Goal: Task Accomplishment & Management: Complete application form

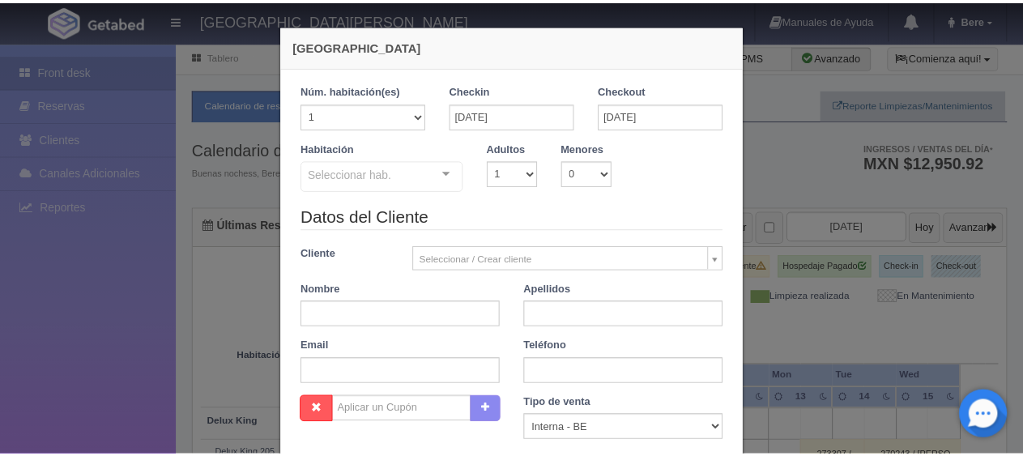
scroll to position [285, 0]
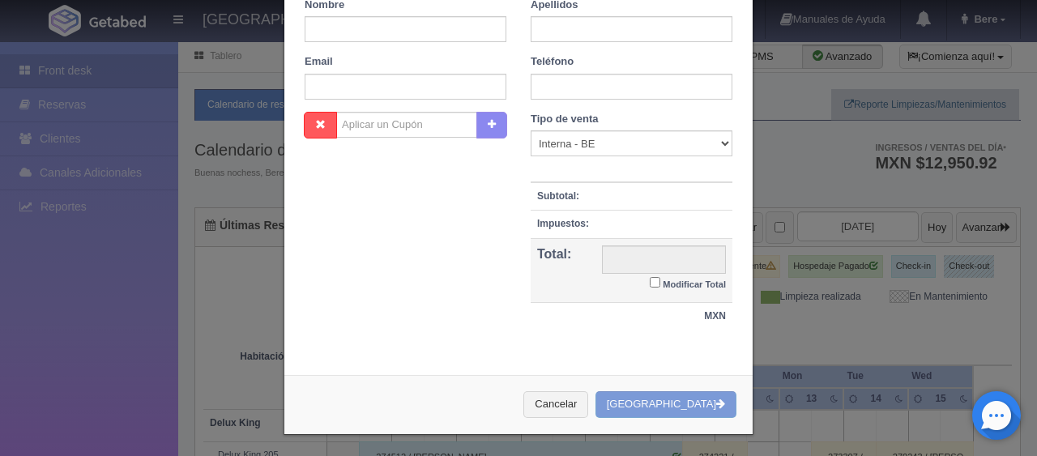
click at [1003, 293] on div "Nueva Reserva 1 Núm. habitación(es) 1 2 3 4 5 6 7 8 9 10 11 12 13 14 15 16 17 1…" at bounding box center [518, 228] width 1037 height 456
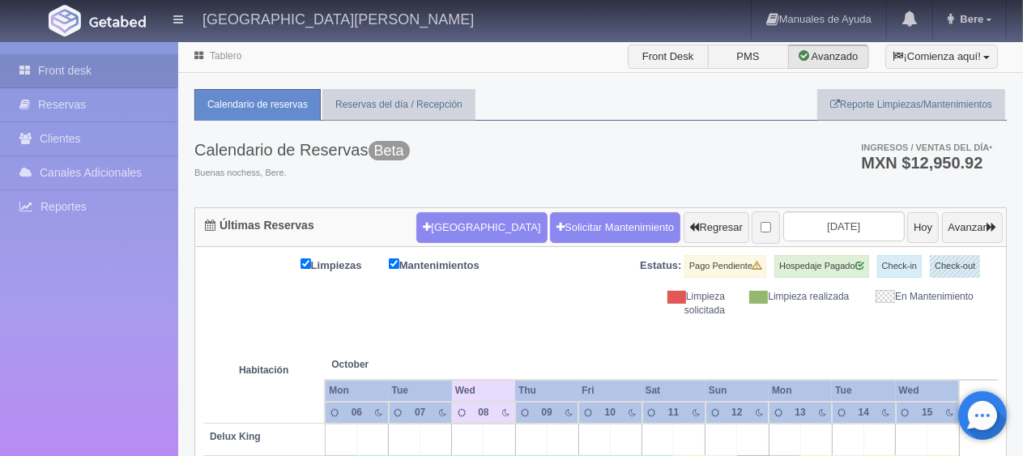
scroll to position [405, 0]
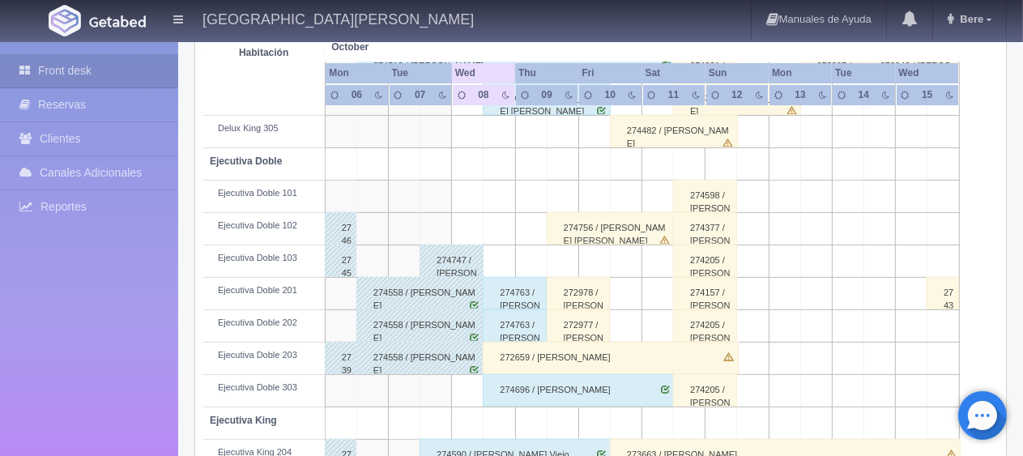
click at [536, 361] on div "272659 / [PERSON_NAME]" at bounding box center [610, 358] width 255 height 32
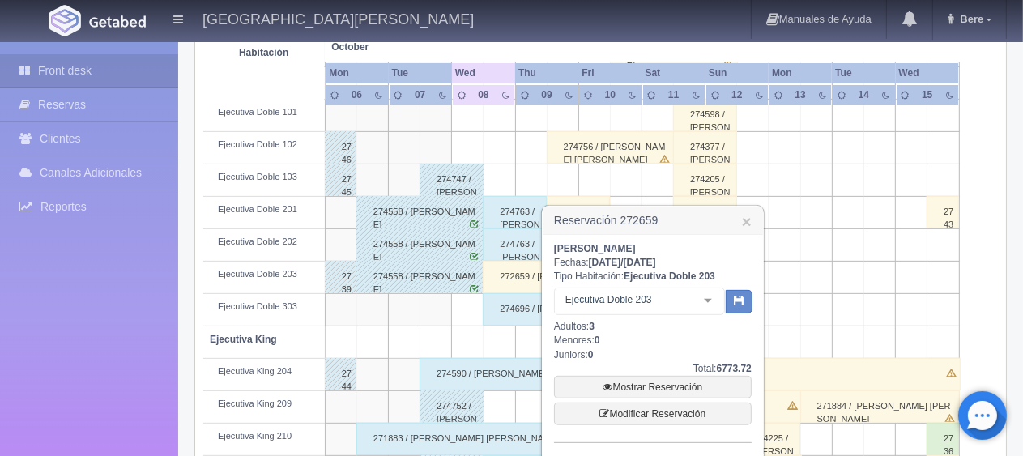
scroll to position [567, 0]
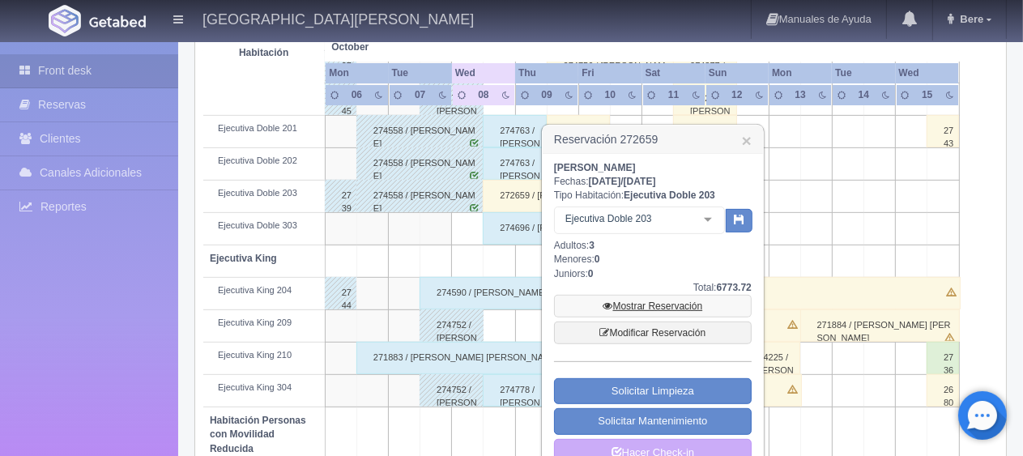
click at [591, 305] on link "Mostrar Reservación" at bounding box center [653, 306] width 198 height 23
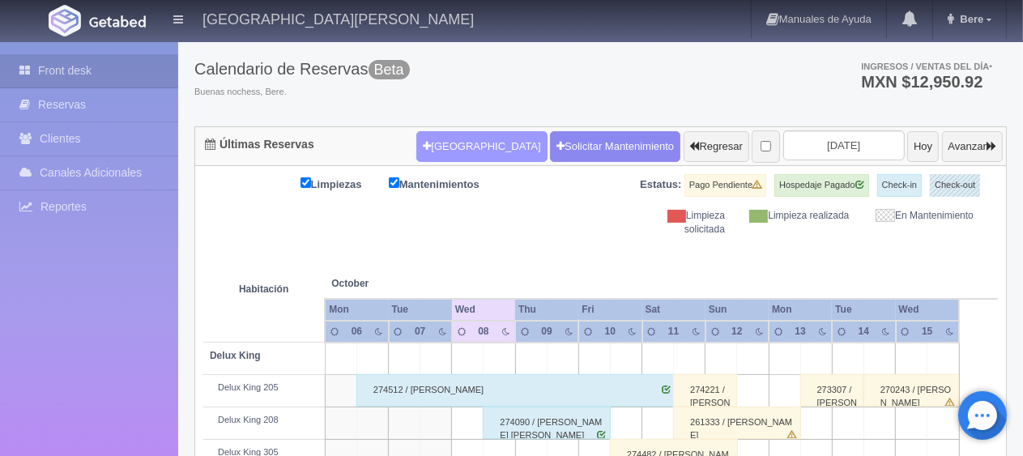
scroll to position [0, 0]
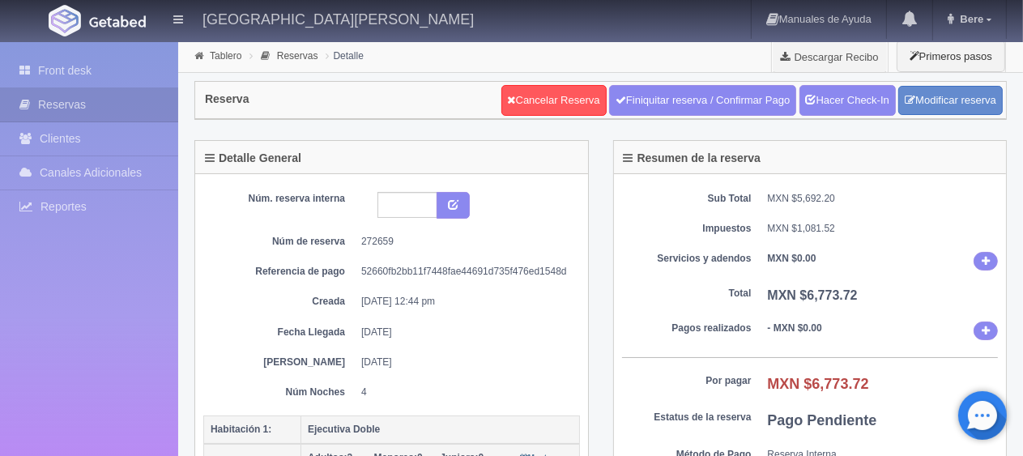
scroll to position [405, 0]
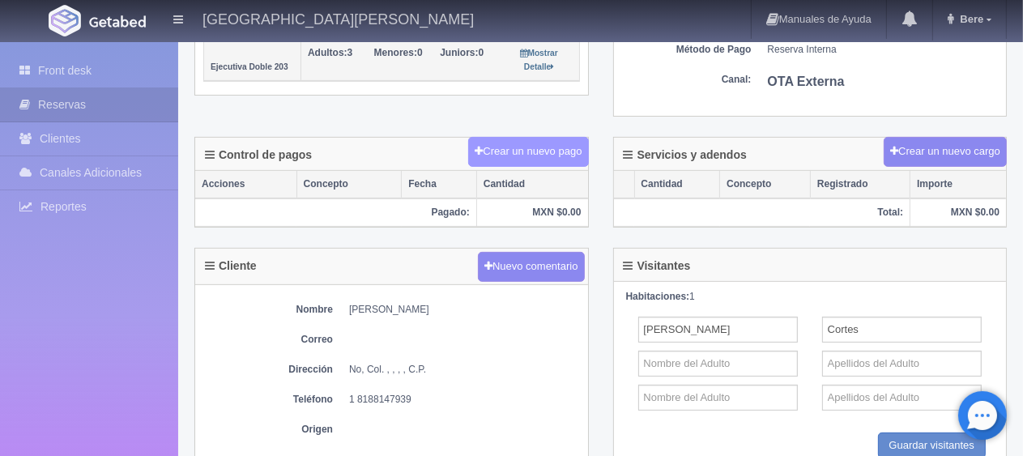
click at [542, 144] on button "Crear un nuevo pago" at bounding box center [528, 152] width 120 height 30
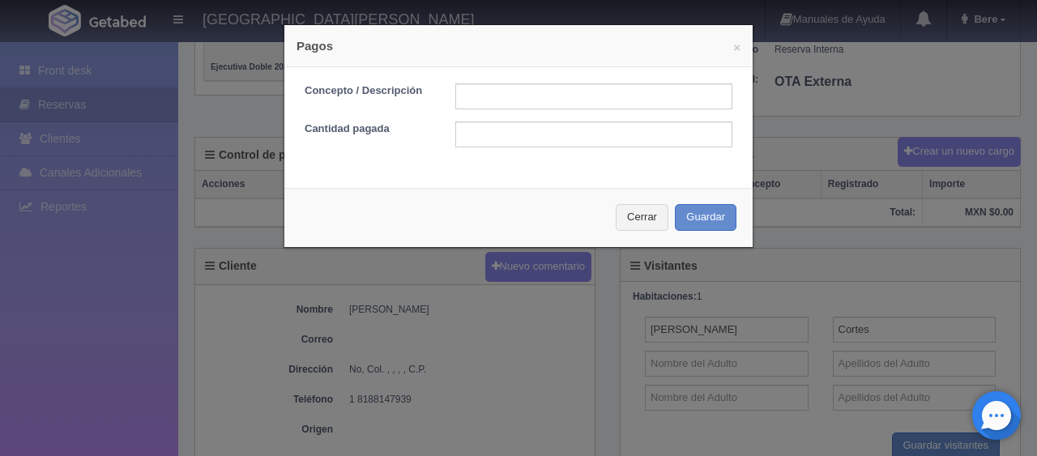
click at [556, 109] on form "Concepto / Descripción Cantidad pagada" at bounding box center [519, 115] width 428 height 64
click at [569, 88] on input "text" at bounding box center [593, 96] width 277 height 26
type input "Total Tarjeta"
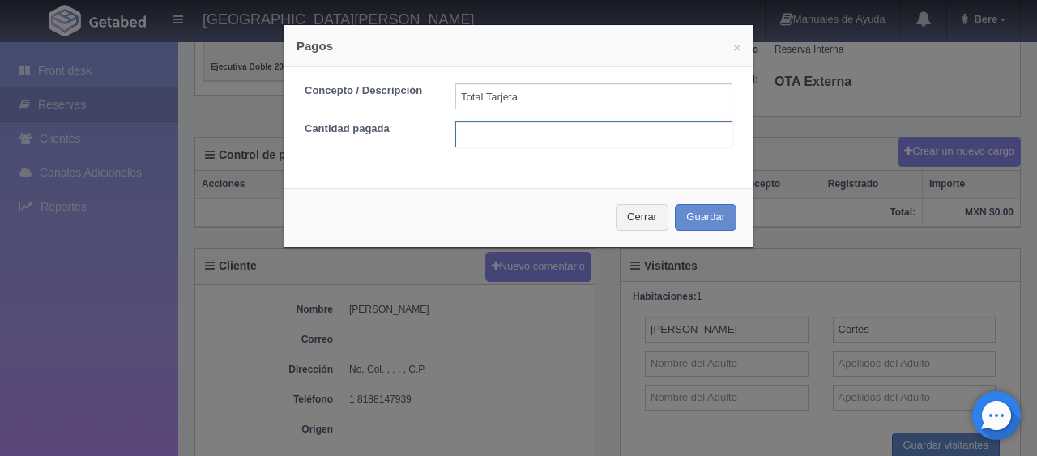
click at [552, 138] on input "text" at bounding box center [593, 134] width 277 height 26
click at [642, 212] on button "Cerrar" at bounding box center [642, 217] width 53 height 27
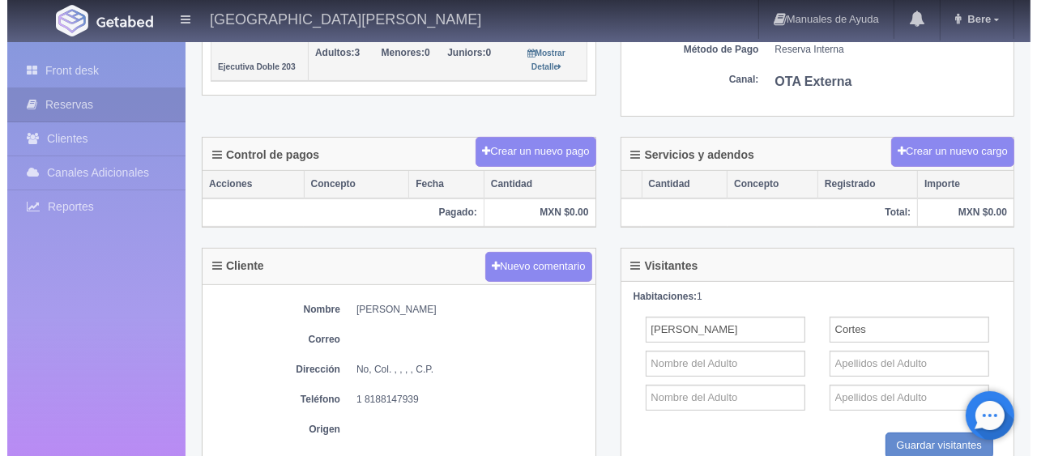
scroll to position [324, 0]
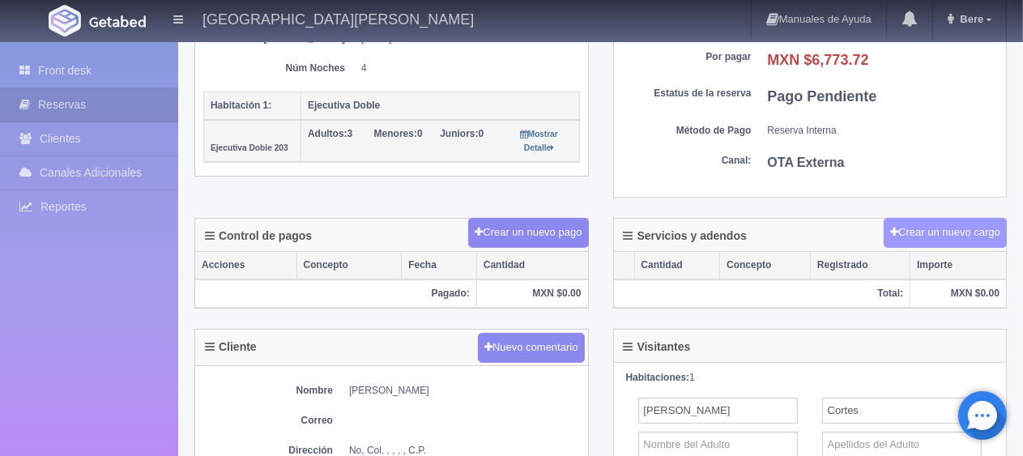
click at [951, 235] on button "Crear un nuevo cargo" at bounding box center [945, 233] width 123 height 30
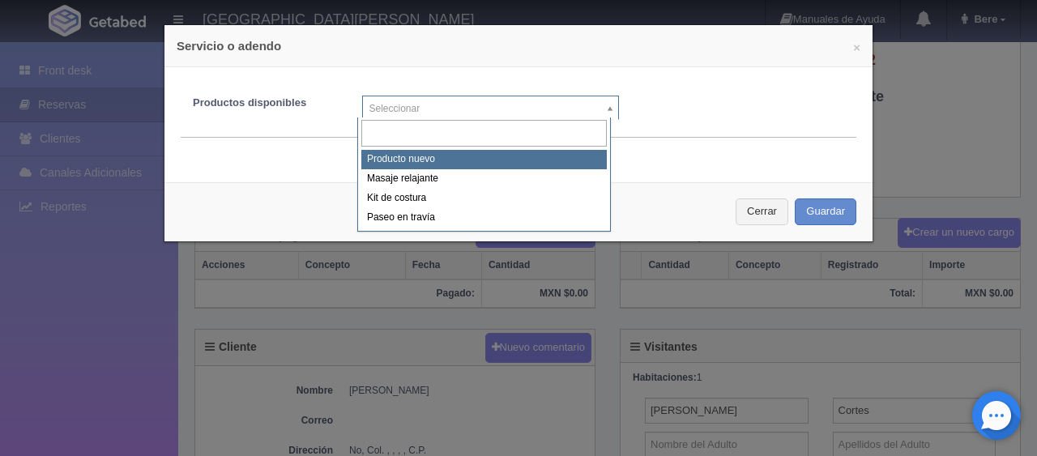
click at [362, 100] on body "Hotel Puerta San Pedro Manuales de Ayuda Actualizaciones recientes Bere Mi Perf…" at bounding box center [518, 236] width 1037 height 1039
select select "0"
type input "1"
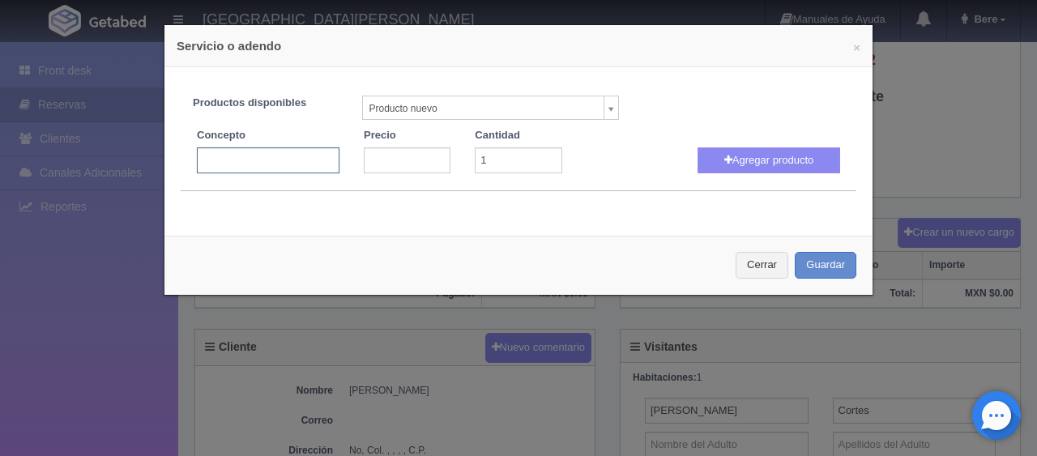
click at [288, 157] on input "text" at bounding box center [268, 160] width 143 height 26
type input "persona extra"
click at [385, 167] on input "number" at bounding box center [407, 160] width 87 height 26
type input "800"
click at [746, 164] on button "Agregar producto" at bounding box center [768, 160] width 143 height 26
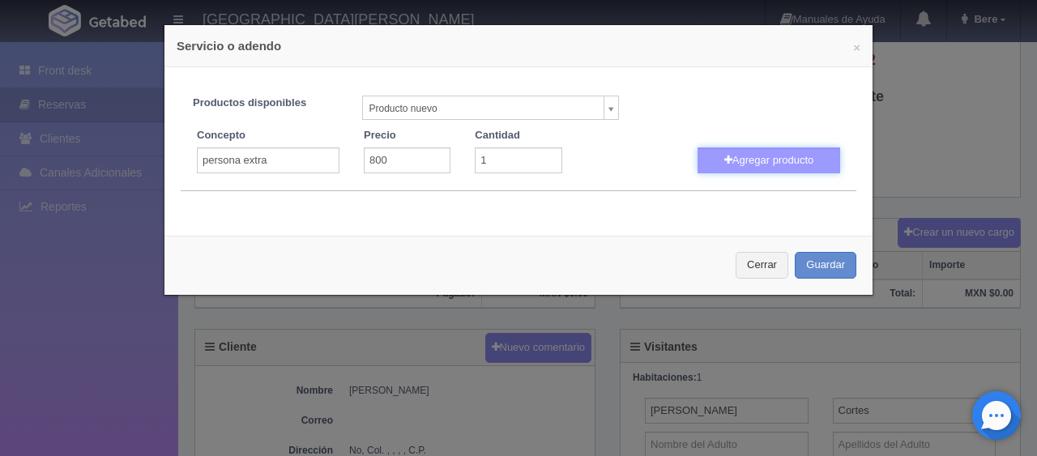
select select
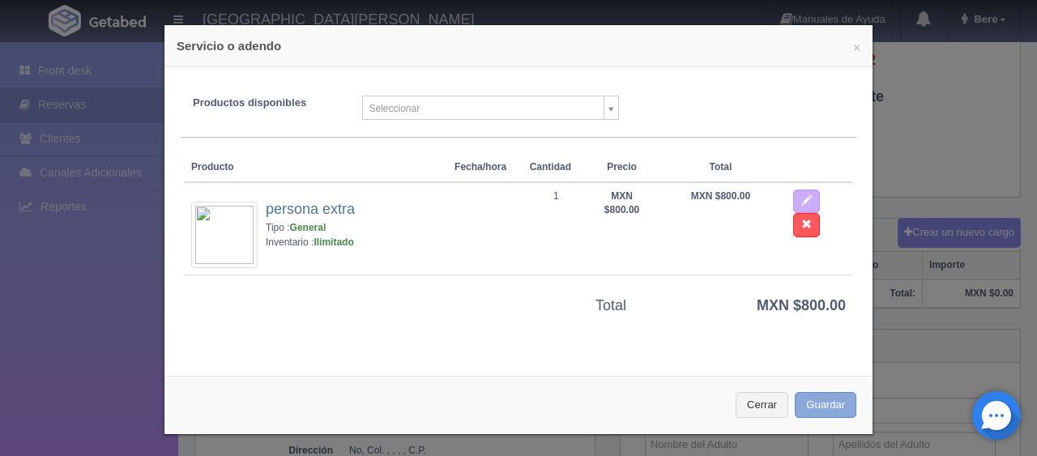
click at [799, 407] on button "Guardar" at bounding box center [825, 405] width 62 height 27
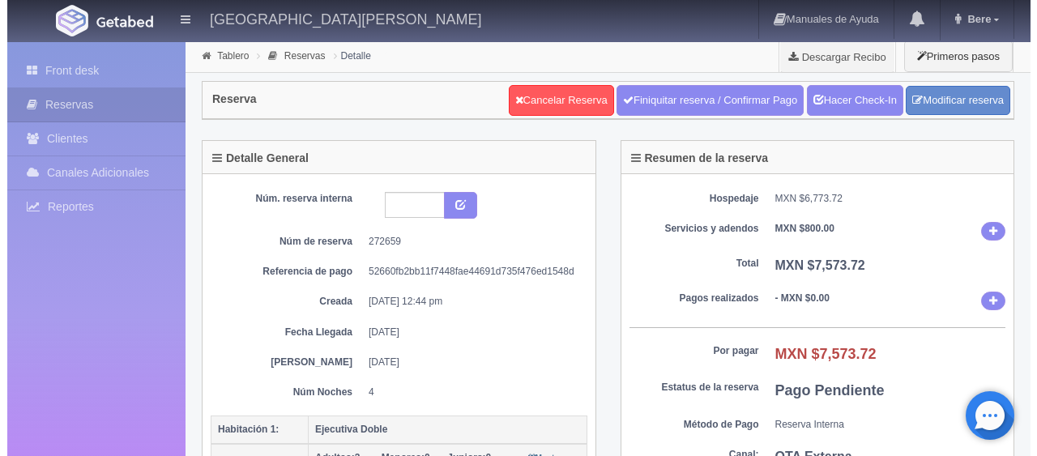
scroll to position [324, 0]
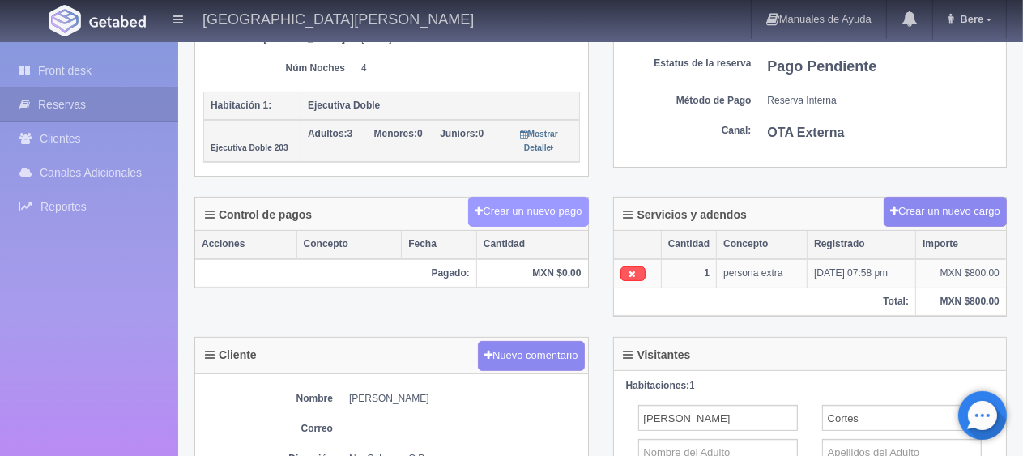
click at [538, 198] on button "Crear un nuevo pago" at bounding box center [528, 212] width 120 height 30
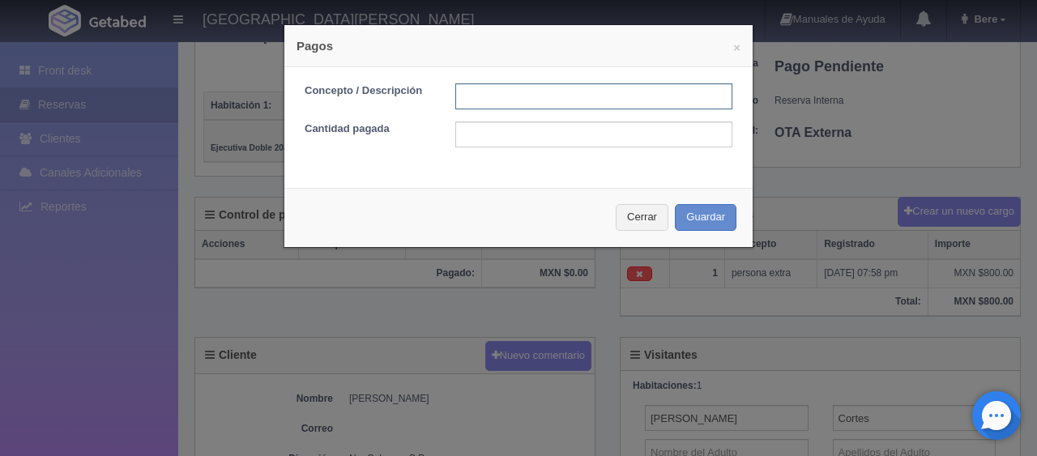
click at [531, 99] on input "text" at bounding box center [593, 96] width 277 height 26
type input "Total Tarjeta"
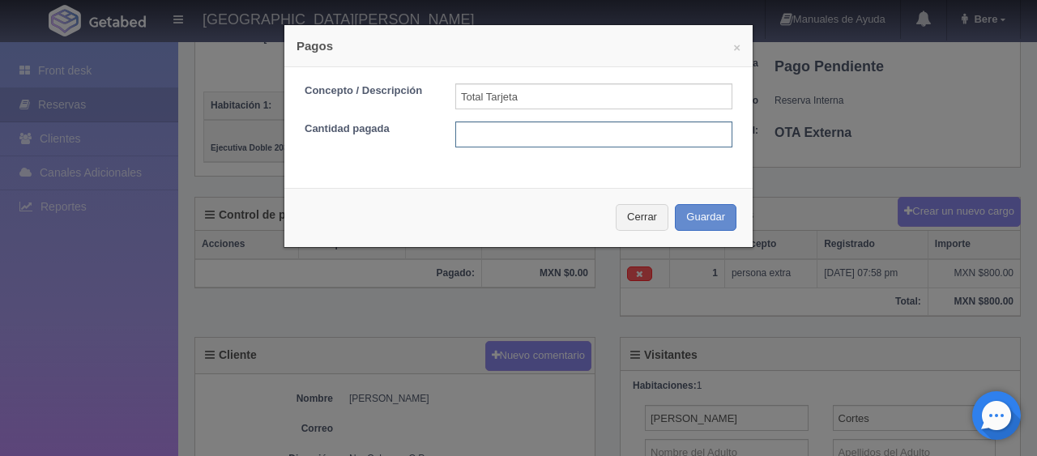
click at [564, 131] on input "text" at bounding box center [593, 134] width 277 height 26
type input "7573.72"
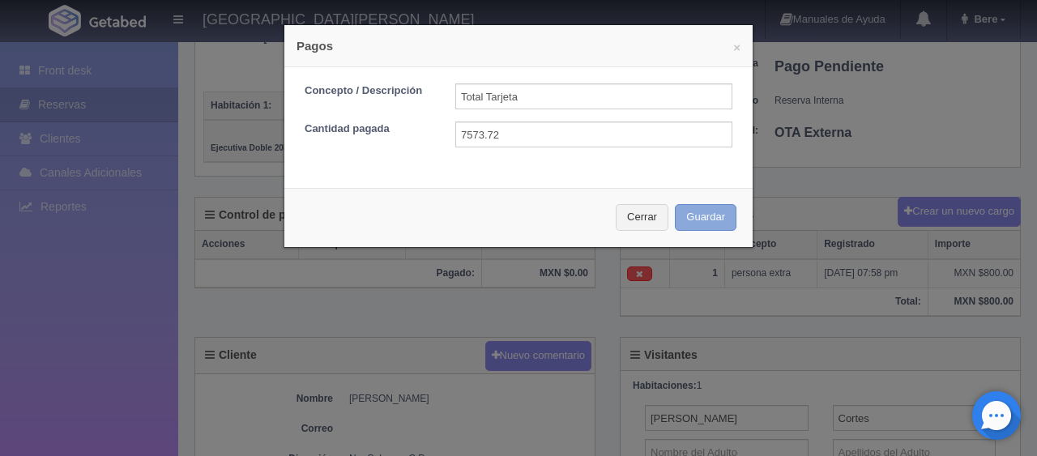
click at [675, 204] on button "Guardar" at bounding box center [706, 217] width 62 height 27
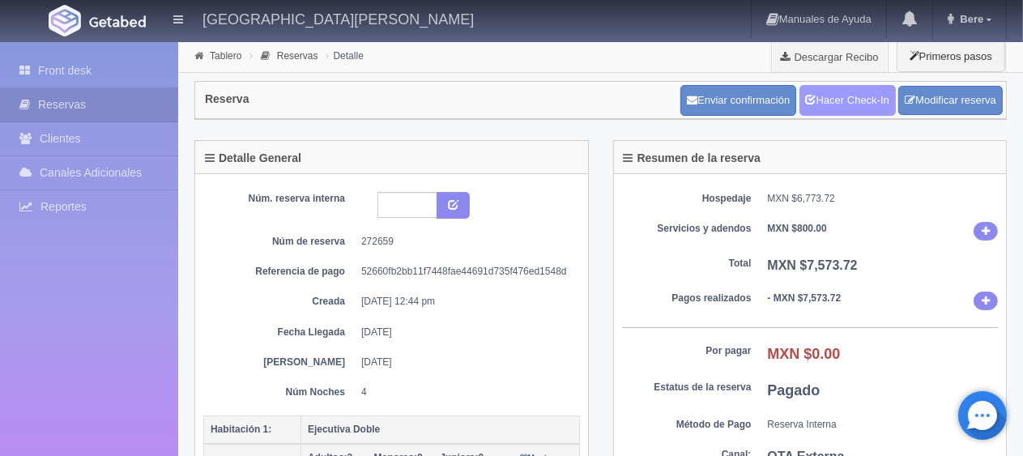
click at [827, 109] on link "Hacer Check-In" at bounding box center [847, 100] width 96 height 31
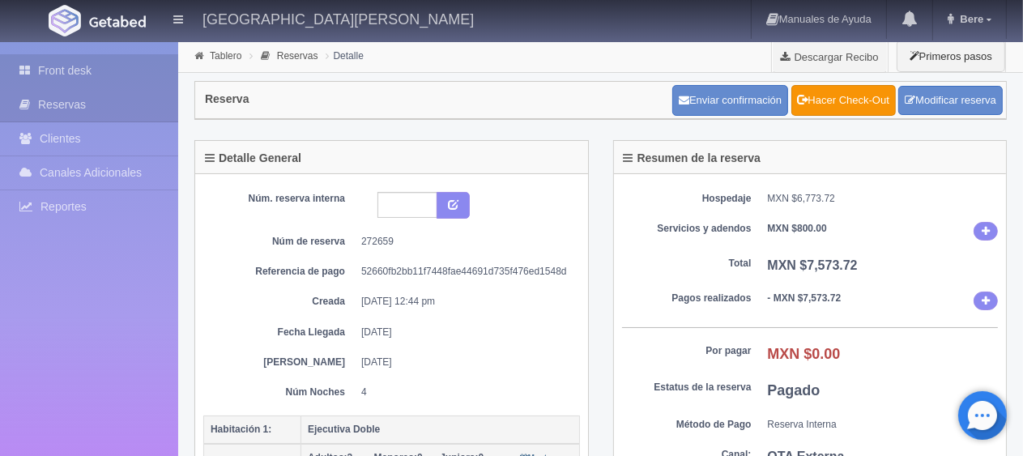
click at [119, 83] on link "Front desk" at bounding box center [89, 70] width 178 height 33
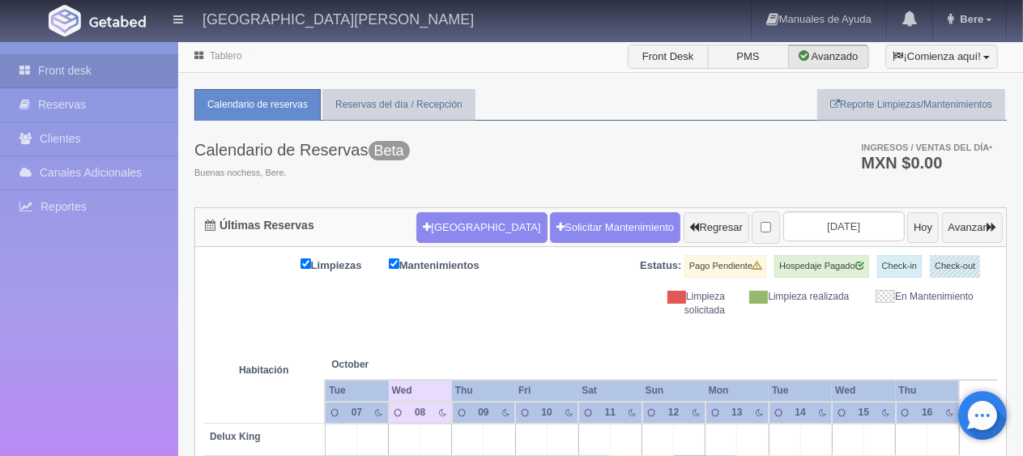
click at [525, 347] on th at bounding box center [499, 348] width 95 height 62
click at [516, 346] on th at bounding box center [499, 348] width 95 height 62
click at [440, 219] on button "Nueva Reserva" at bounding box center [481, 227] width 130 height 31
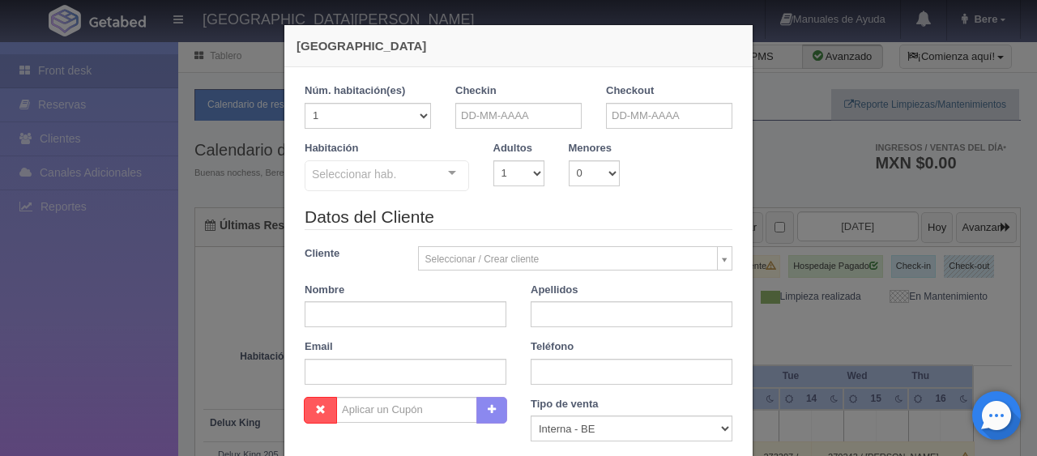
checkbox input "false"
click at [390, 320] on input "text" at bounding box center [406, 314] width 202 height 26
paste input "MARIANA BARRIOS LICEA"
type input "MARIANA"
paste input "BARRIOS LICEA"
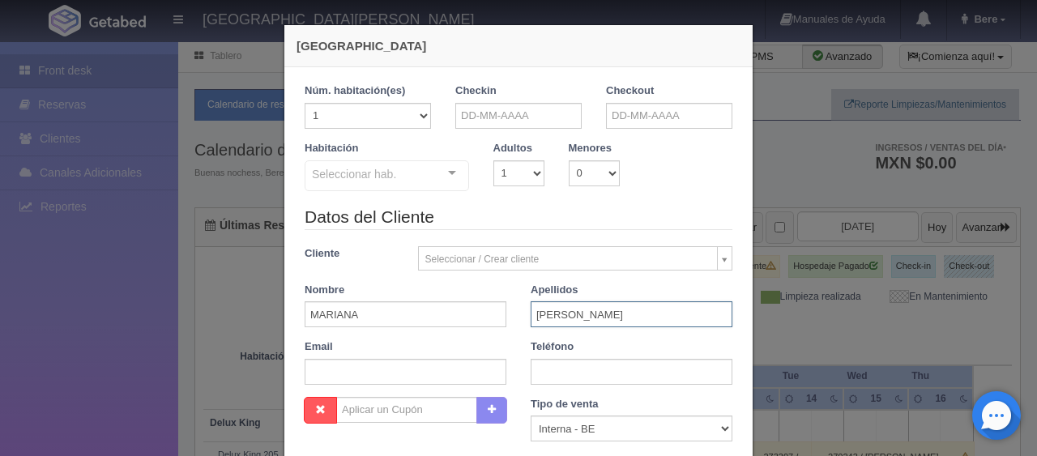
type input "BARRIOS LICEA"
click at [486, 121] on input "text" at bounding box center [518, 116] width 126 height 26
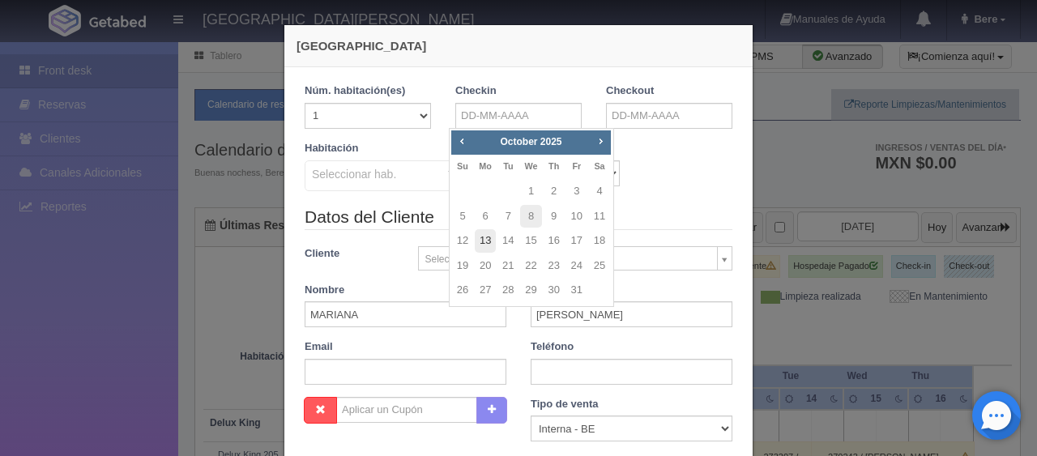
click at [492, 239] on link "13" at bounding box center [485, 240] width 21 height 23
type input "13-10-2025"
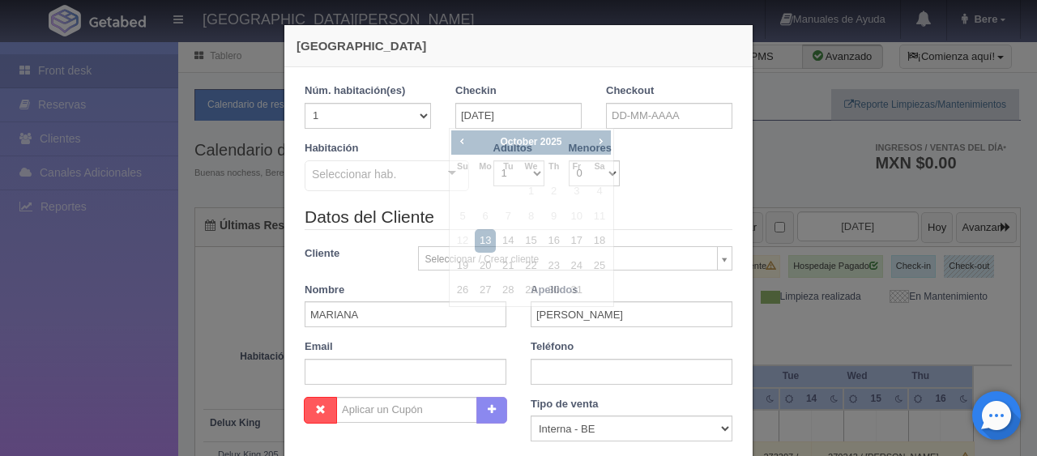
checkbox input "false"
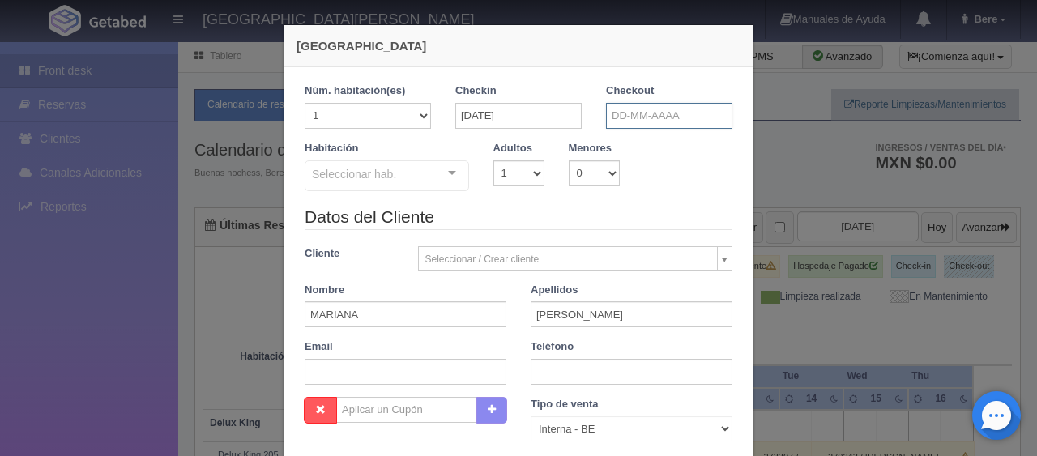
click at [693, 103] on input "text" at bounding box center [669, 116] width 126 height 26
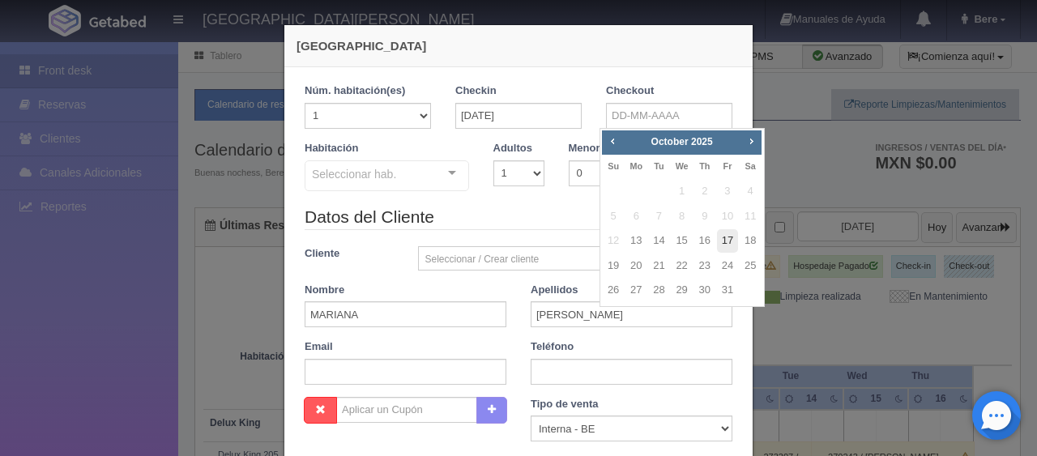
click at [726, 241] on link "17" at bounding box center [727, 240] width 21 height 23
type input "17-10-2025"
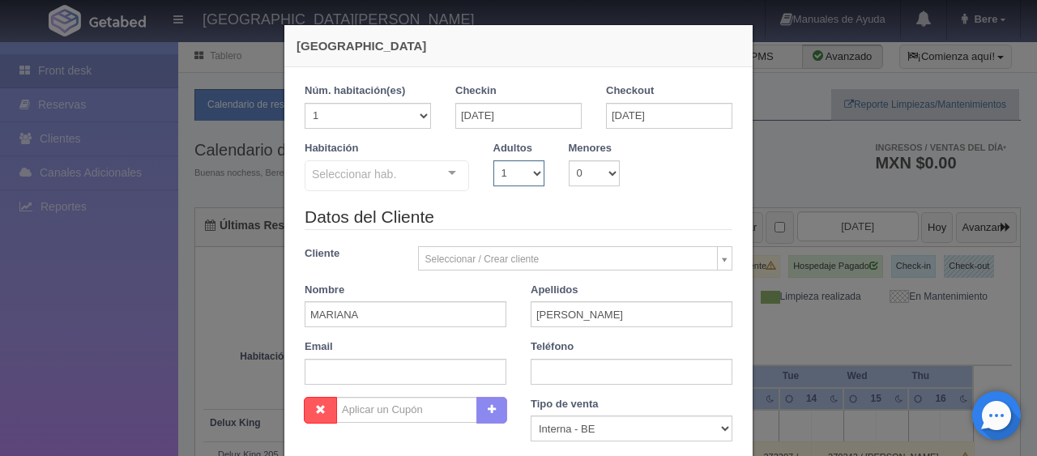
click at [510, 174] on select "1 2 3 4 5 6 7 8 9 10" at bounding box center [518, 173] width 51 height 26
checkbox input "false"
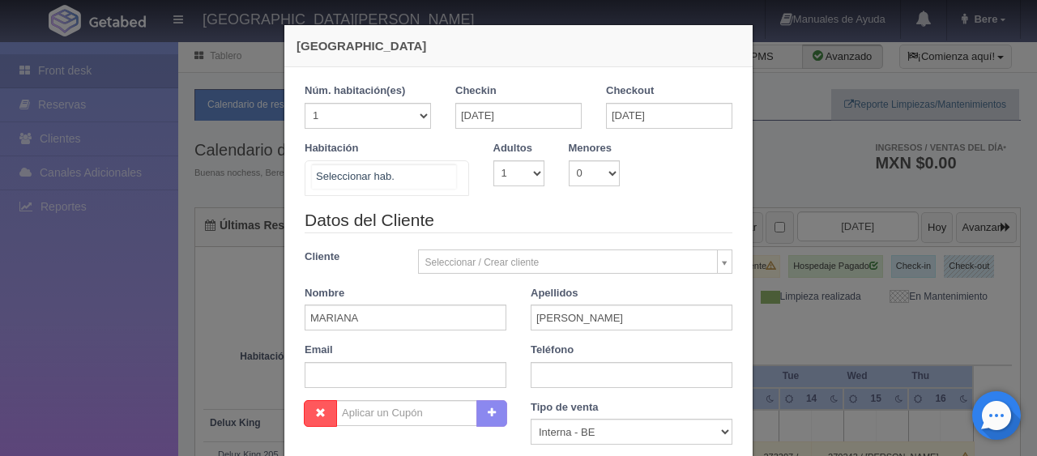
click at [420, 167] on div at bounding box center [387, 178] width 164 height 36
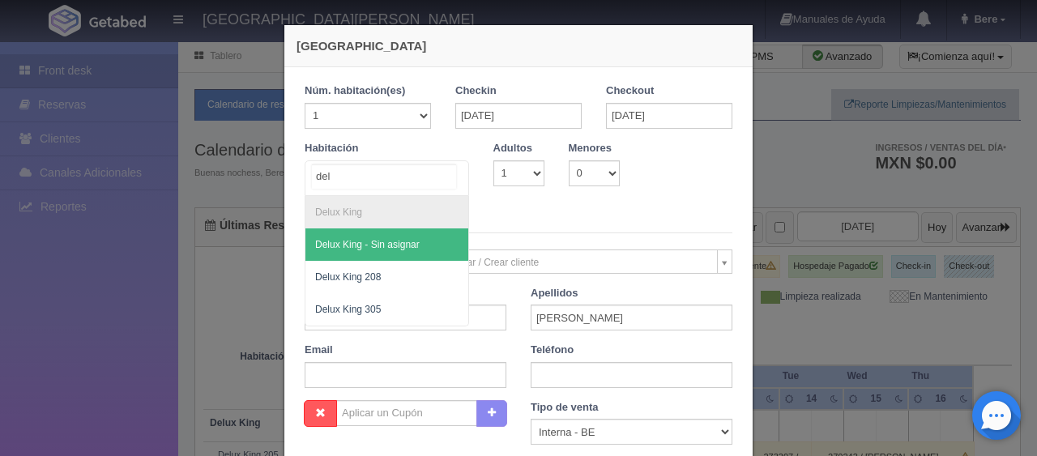
type input "delu"
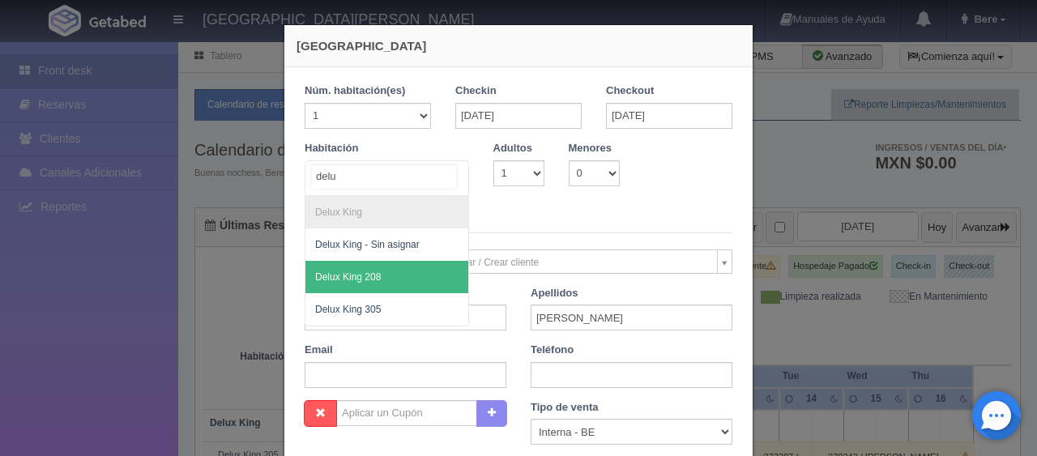
click at [405, 267] on span "Delux King 208" at bounding box center [386, 277] width 163 height 32
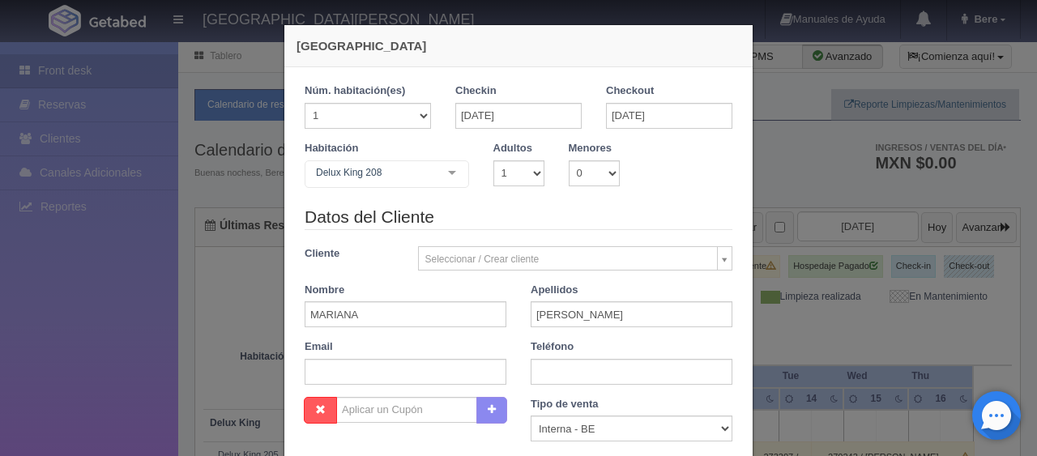
checkbox input "false"
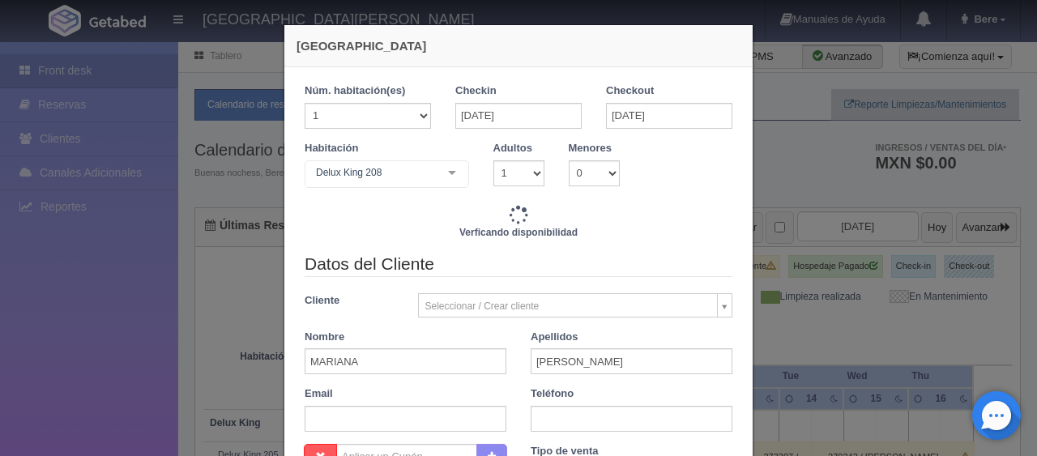
type input "5196.00"
checkbox input "false"
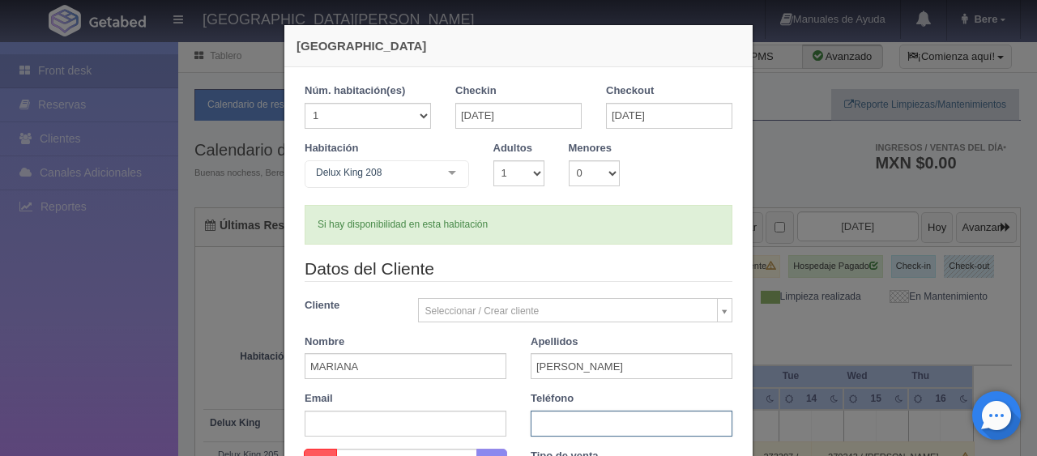
click at [563, 428] on input "text" at bounding box center [631, 424] width 202 height 26
paste input "52 (553) 2422887"
type input "52 (553) 2422887"
drag, startPoint x: 381, startPoint y: 429, endPoint x: 383, endPoint y: 418, distance: 11.6
click at [381, 429] on input "text" at bounding box center [406, 424] width 202 height 26
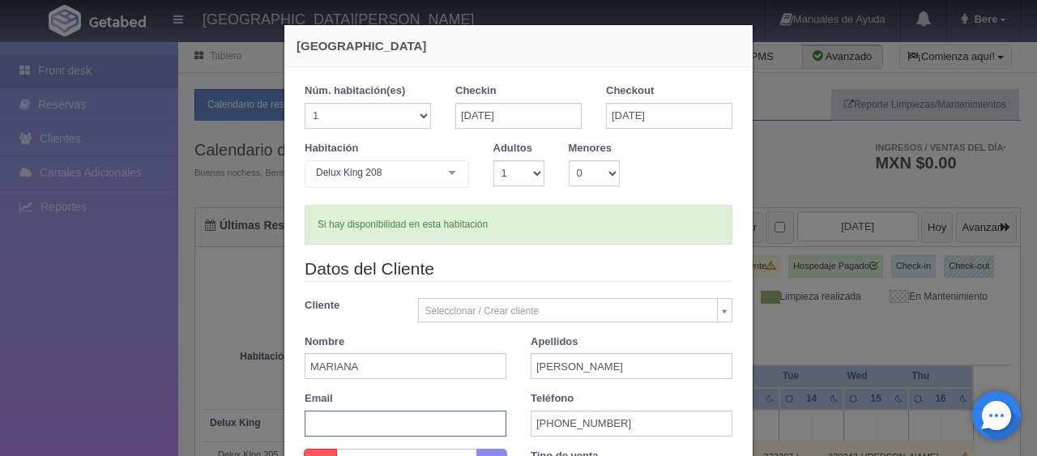
paste input "iwo9cjgf99@m.expediapartnercentral.com"
type input "iwo9cjgf99@m.expediapartnercentral.com"
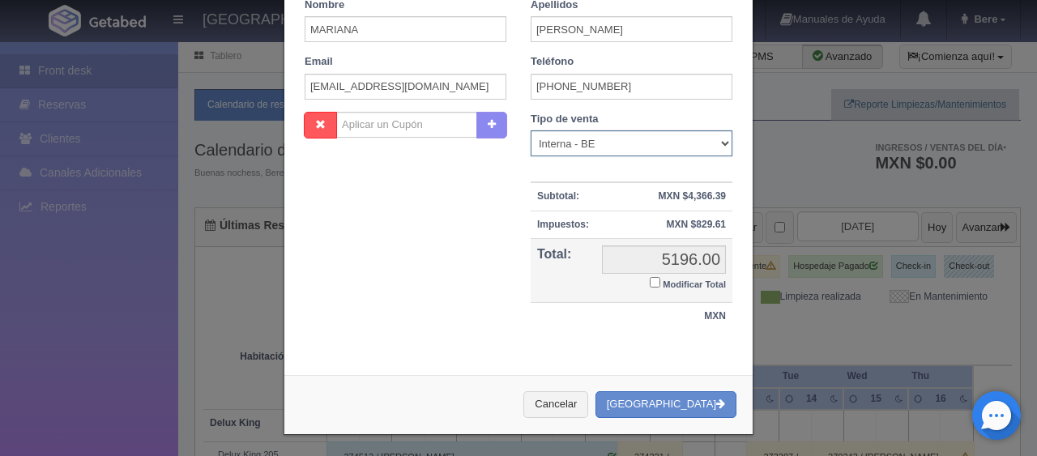
click at [597, 151] on select "Correo Electronico Interna - BE Llamada OTA Externa Otro WALK IN" at bounding box center [631, 143] width 202 height 26
select select "extota"
click at [530, 130] on select "Correo Electronico Interna - BE Llamada OTA Externa Otro WALK IN" at bounding box center [631, 143] width 202 height 26
click at [650, 280] on input "Modificar Total" at bounding box center [655, 282] width 11 height 11
checkbox input "true"
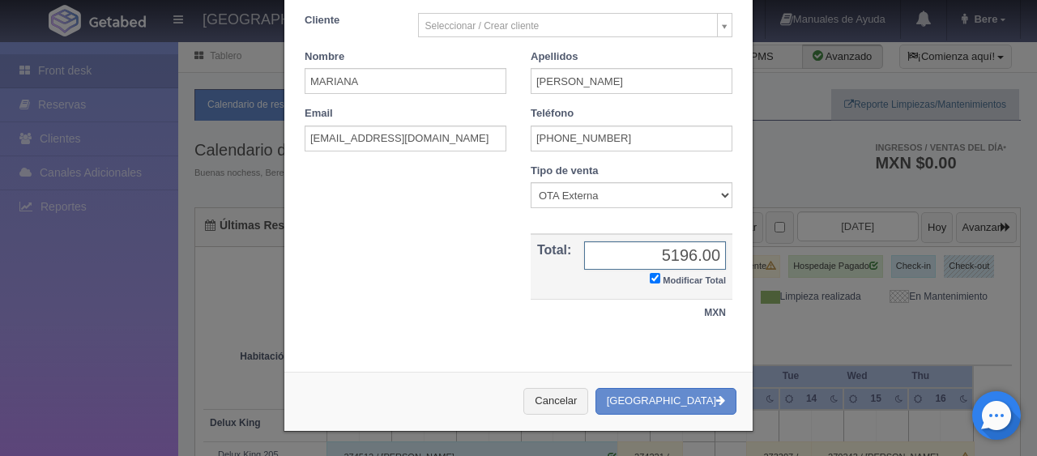
scroll to position [282, 0]
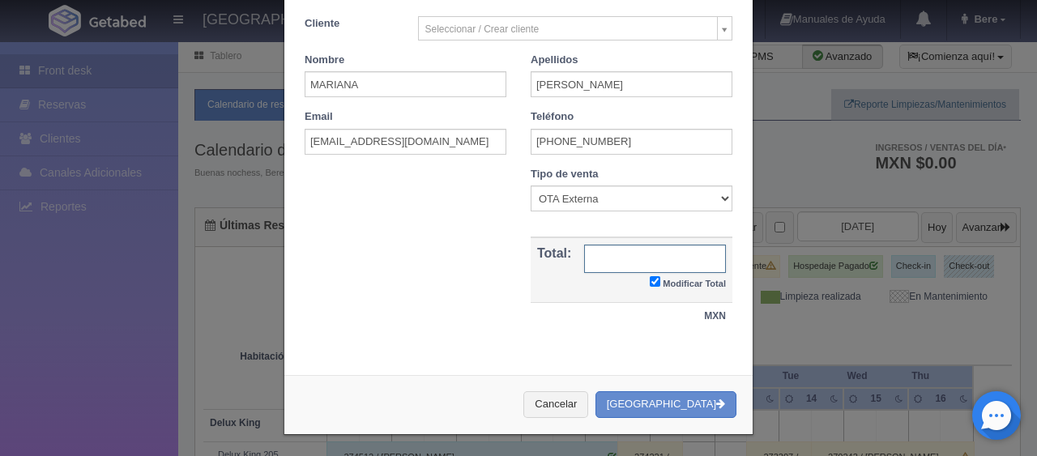
click at [665, 258] on input "text" at bounding box center [655, 259] width 142 height 28
type input "6048"
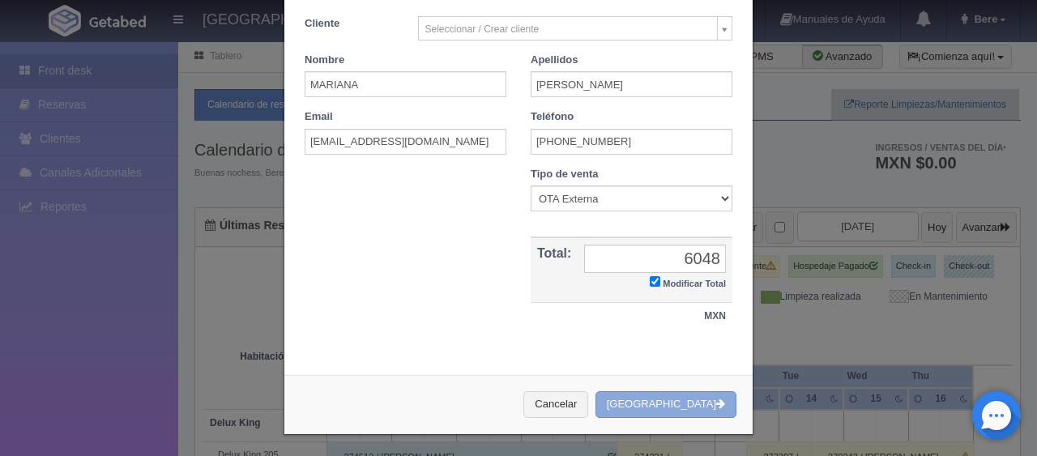
click at [692, 414] on button "[GEOGRAPHIC_DATA]" at bounding box center [665, 404] width 141 height 27
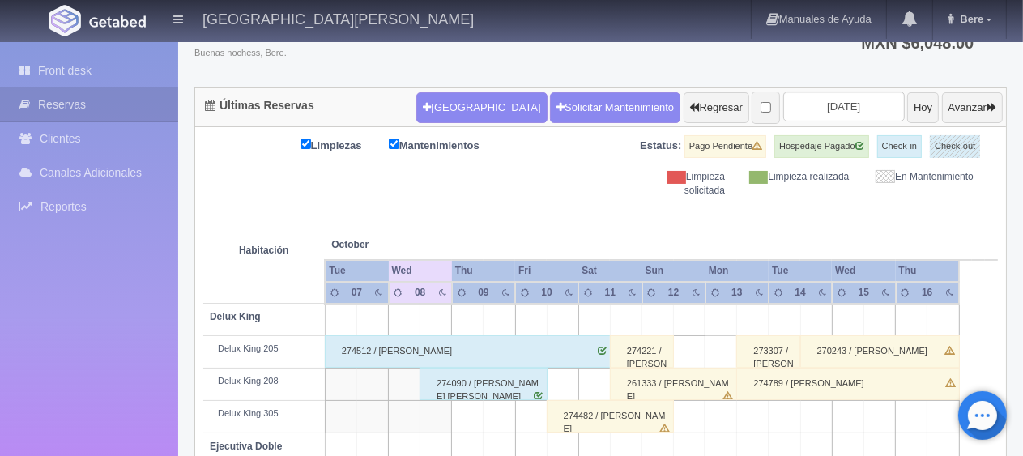
scroll to position [444, 0]
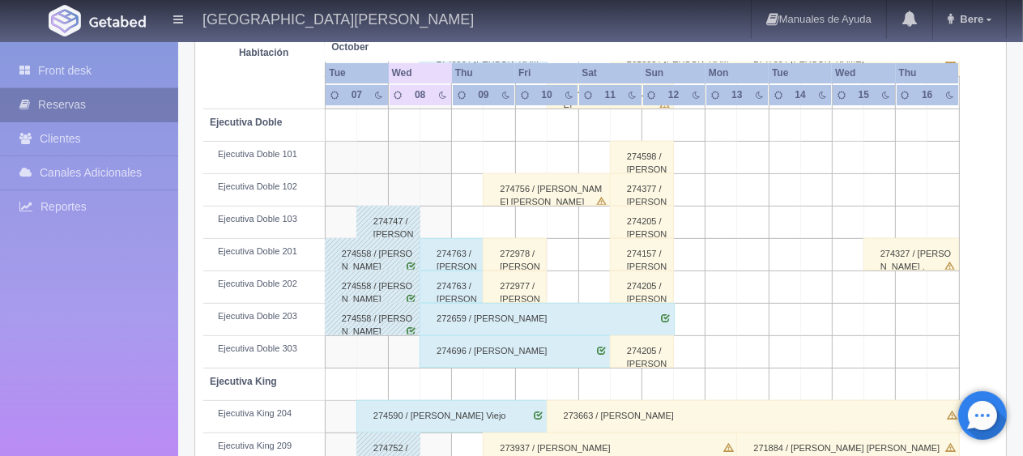
click at [122, 98] on link "Reservas" at bounding box center [89, 104] width 178 height 33
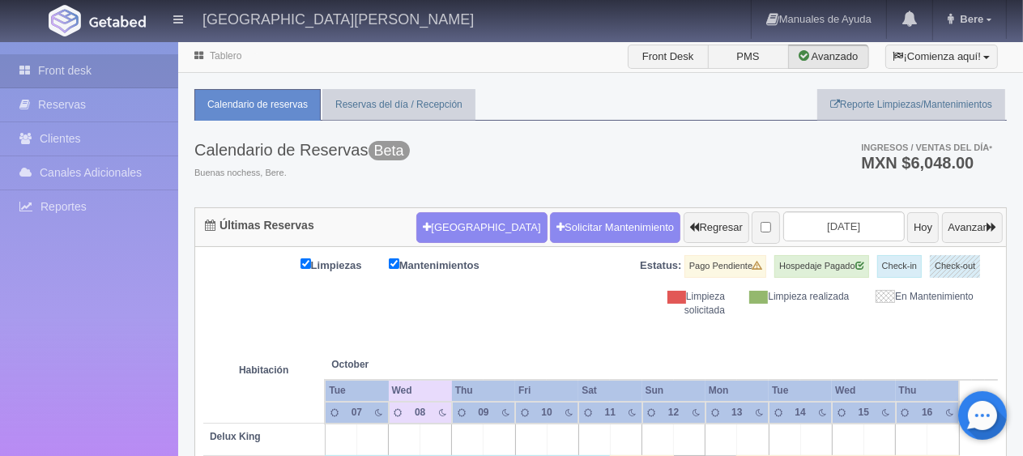
scroll to position [405, 0]
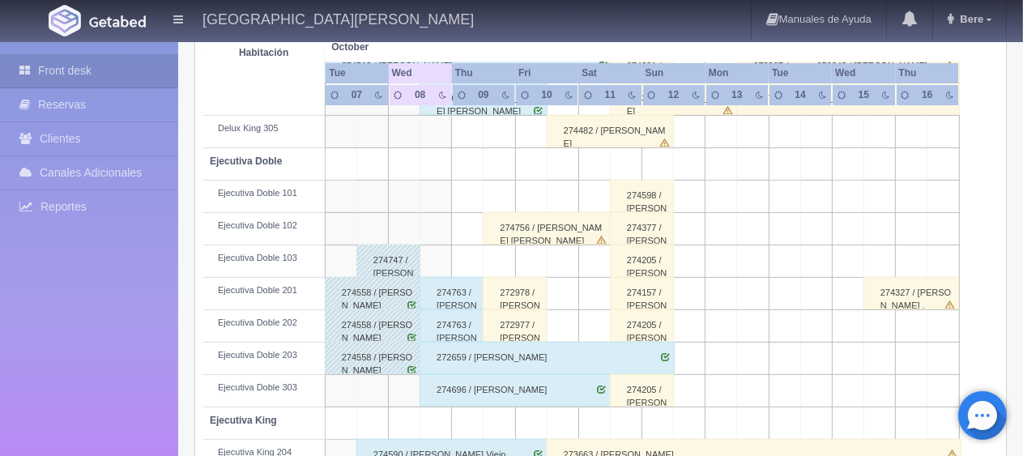
click at [657, 225] on div "274377 / [PERSON_NAME]" at bounding box center [642, 228] width 64 height 32
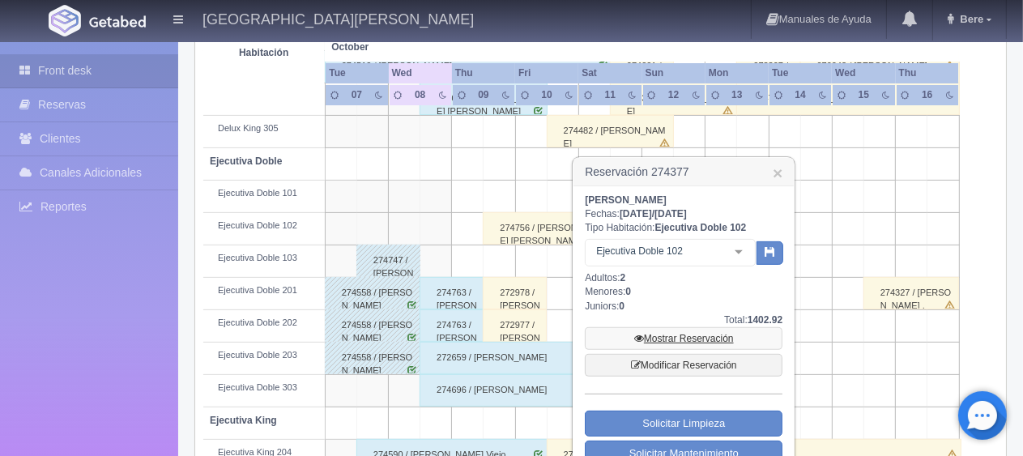
click at [725, 345] on link "Mostrar Reservación" at bounding box center [684, 338] width 198 height 23
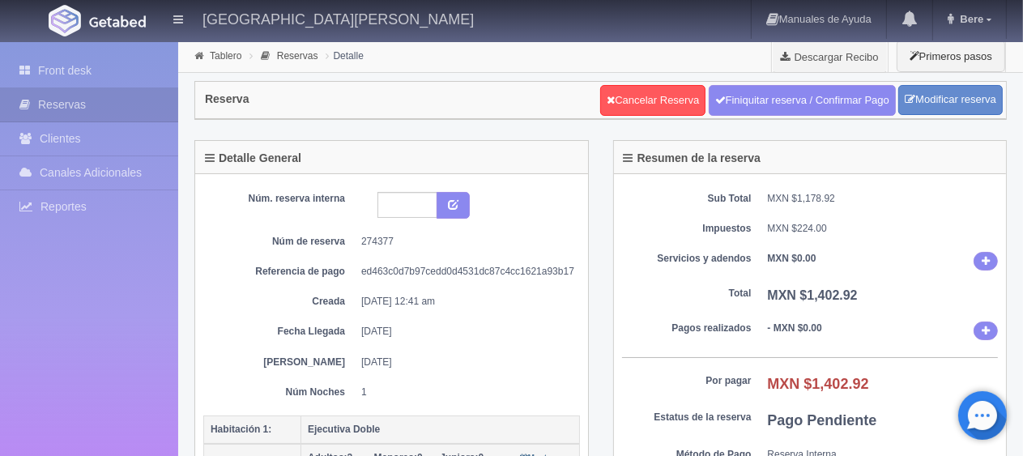
click at [486, 309] on div "Núm. reserva interna Núm de reserva 274377 Referencia de pago ed463c0d7b97cedd0…" at bounding box center [391, 295] width 377 height 207
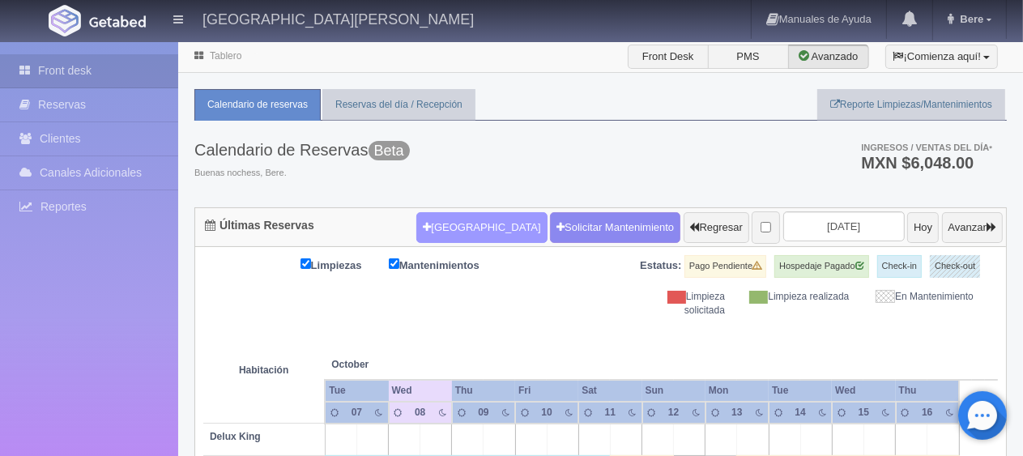
click at [454, 213] on button "Nueva Reserva" at bounding box center [481, 227] width 130 height 31
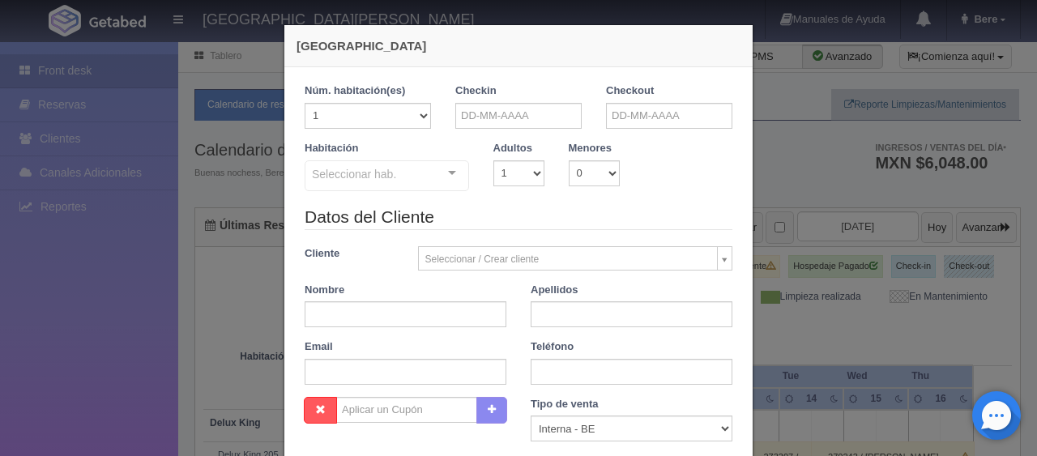
checkbox input "false"
click at [516, 123] on input "text" at bounding box center [518, 116] width 126 height 26
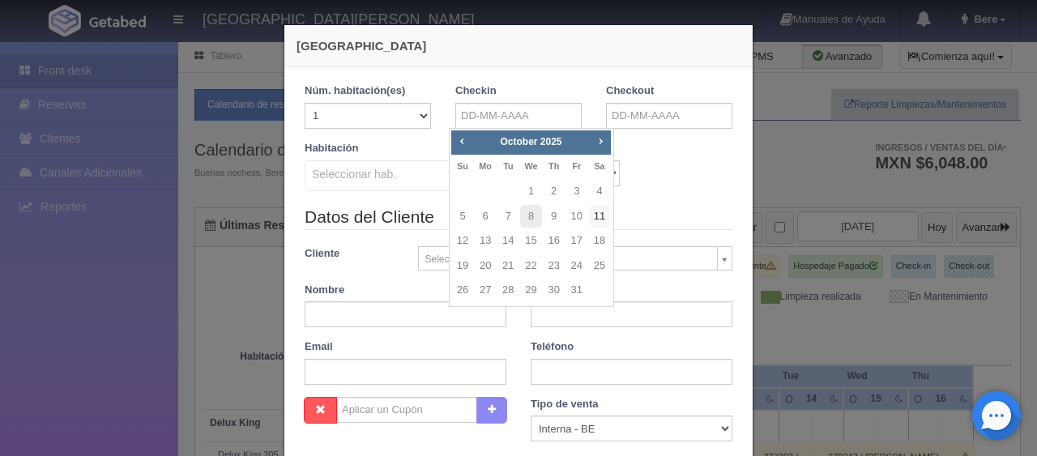
click at [600, 216] on link "11" at bounding box center [599, 216] width 21 height 23
type input "[DATE]"
checkbox input "false"
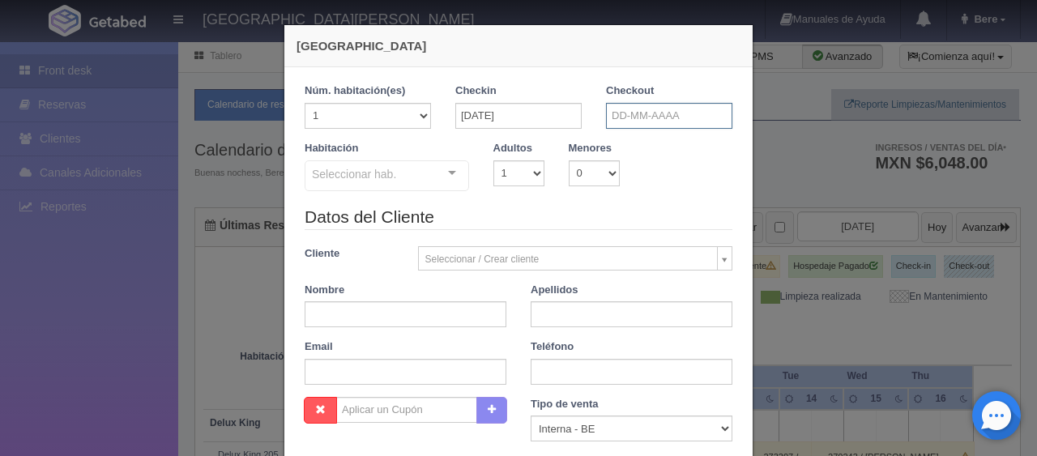
click at [649, 120] on input "text" at bounding box center [669, 116] width 126 height 26
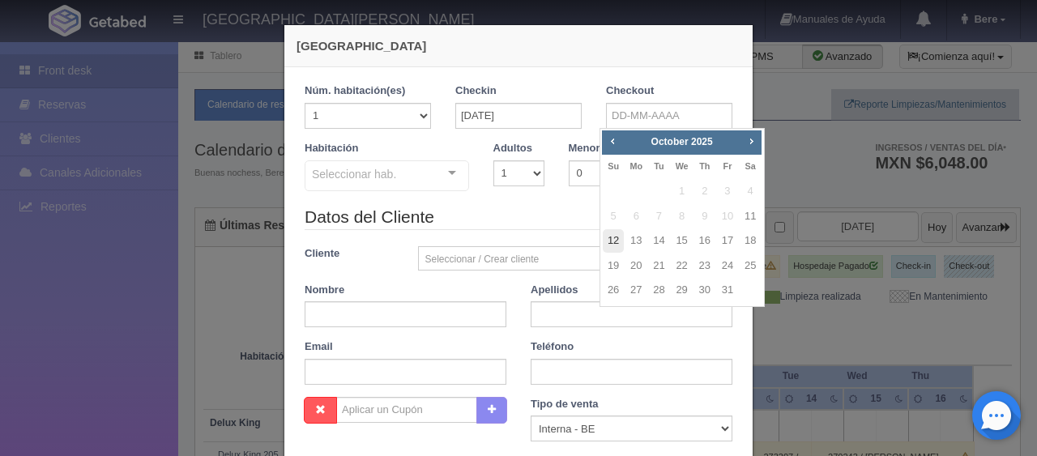
click at [607, 238] on link "12" at bounding box center [613, 240] width 21 height 23
type input "[DATE]"
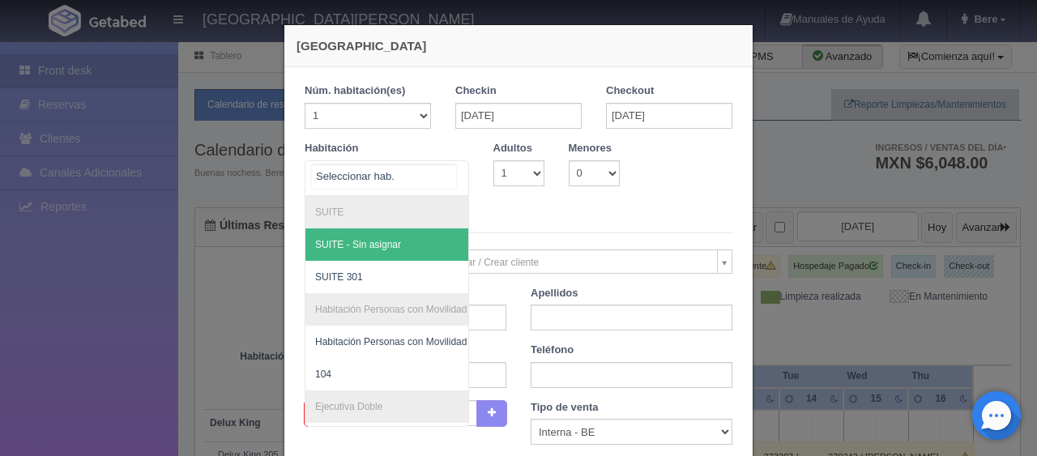
click at [414, 168] on div at bounding box center [387, 178] width 164 height 36
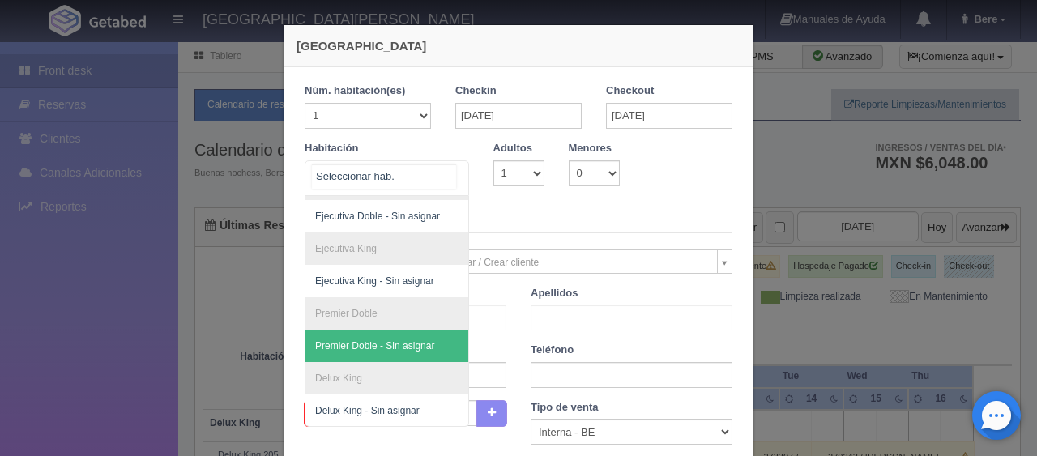
scroll to position [91, 0]
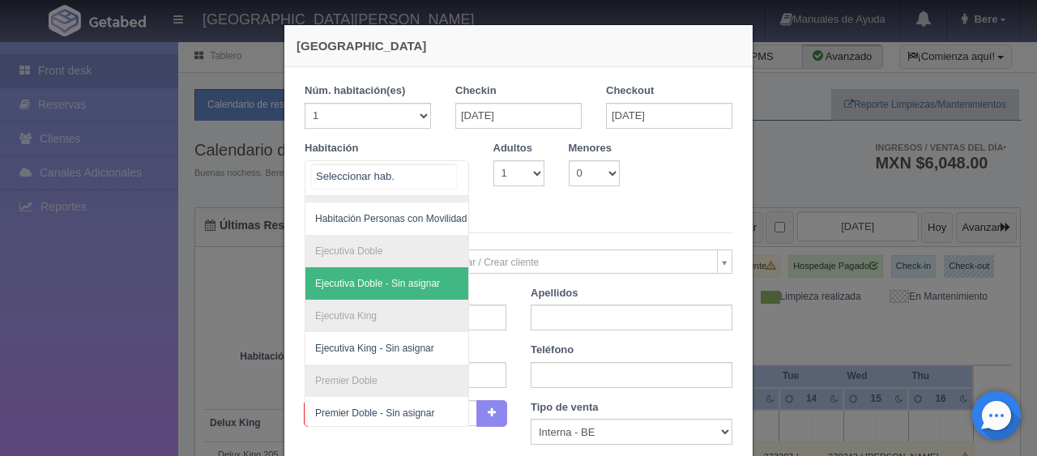
click at [428, 274] on span "Ejecutiva Doble - Sin asignar" at bounding box center [441, 283] width 272 height 32
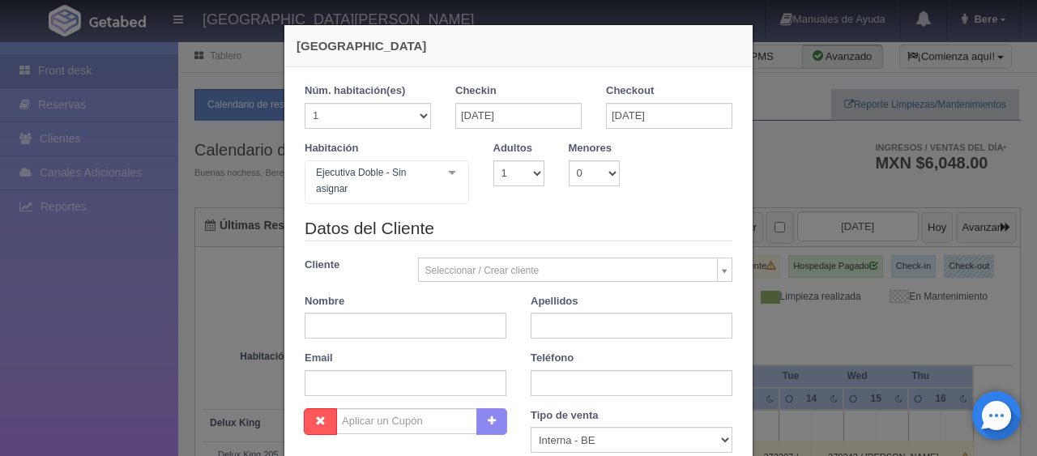
checkbox input "false"
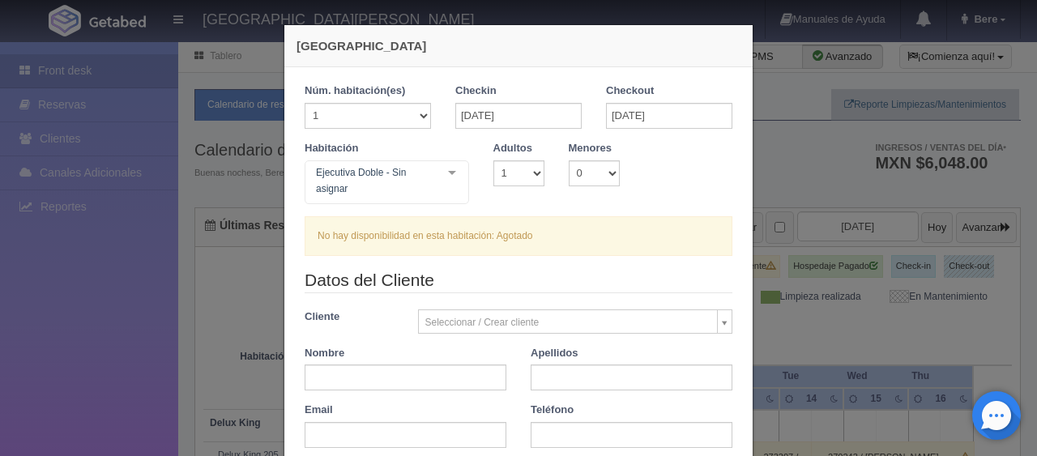
click at [823, 309] on div "Nueva Reserva 1 Núm. habitación(es) 1 2 3 4 5 6 7 8 9 10 11 12 13 14 15 16 17 1…" at bounding box center [518, 228] width 1037 height 456
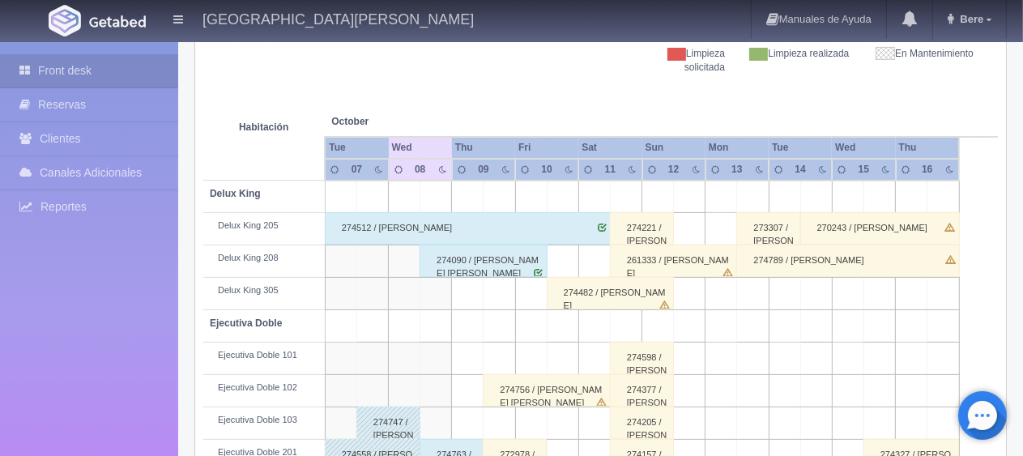
scroll to position [405, 0]
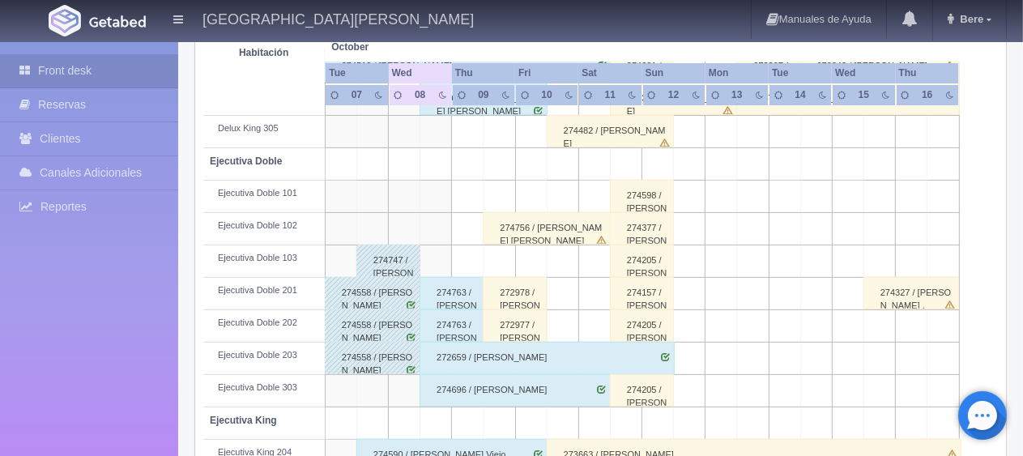
click at [655, 264] on div "274205 / Sergio Perez" at bounding box center [642, 261] width 64 height 32
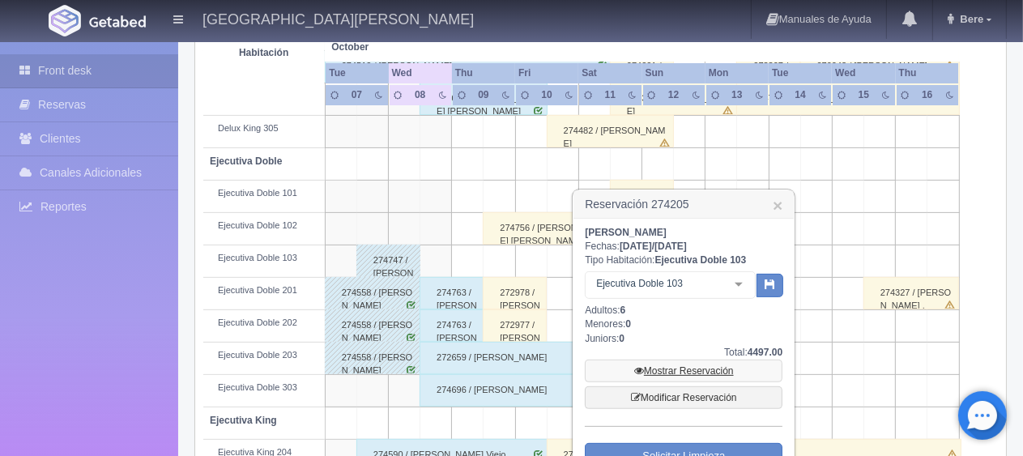
click at [671, 361] on link "Mostrar Reservación" at bounding box center [684, 371] width 198 height 23
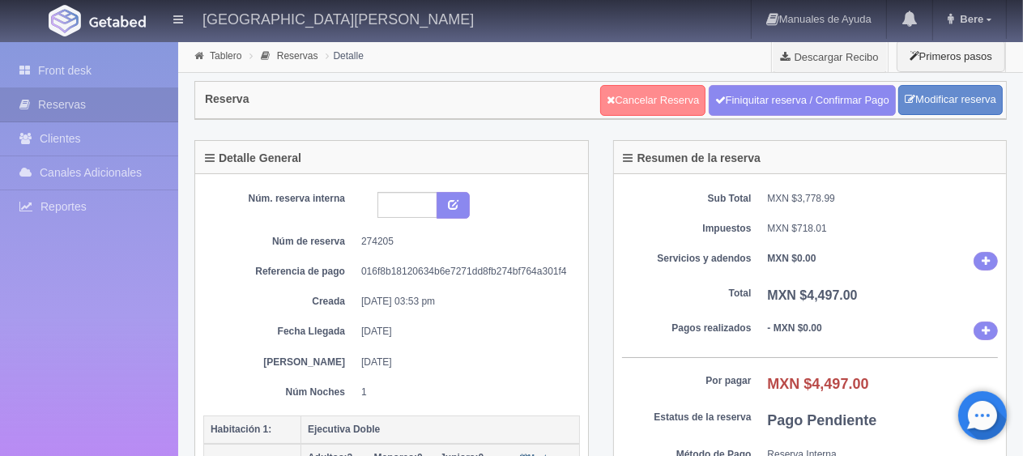
click at [638, 105] on link "Cancelar Reserva" at bounding box center [652, 100] width 105 height 31
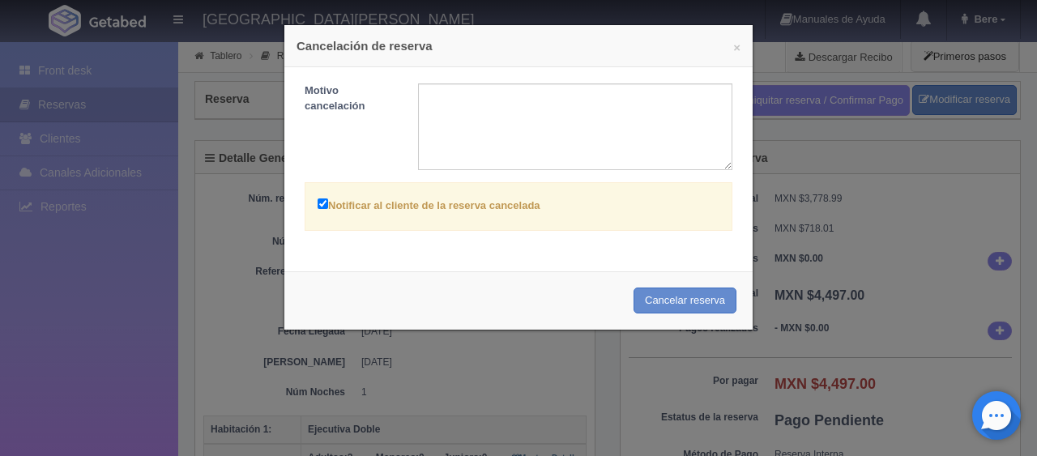
click at [469, 201] on label "Notificar al cliente de la reserva cancelada" at bounding box center [428, 204] width 223 height 19
click at [328, 201] on input "Notificar al cliente de la reserva cancelada" at bounding box center [322, 203] width 11 height 11
checkbox input "false"
click at [639, 296] on button "Cancelar reserva" at bounding box center [684, 301] width 103 height 27
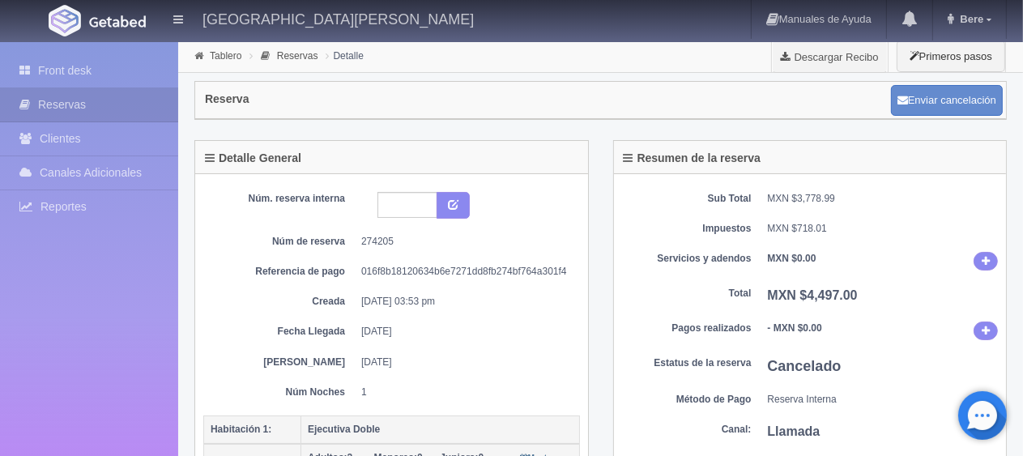
scroll to position [486, 0]
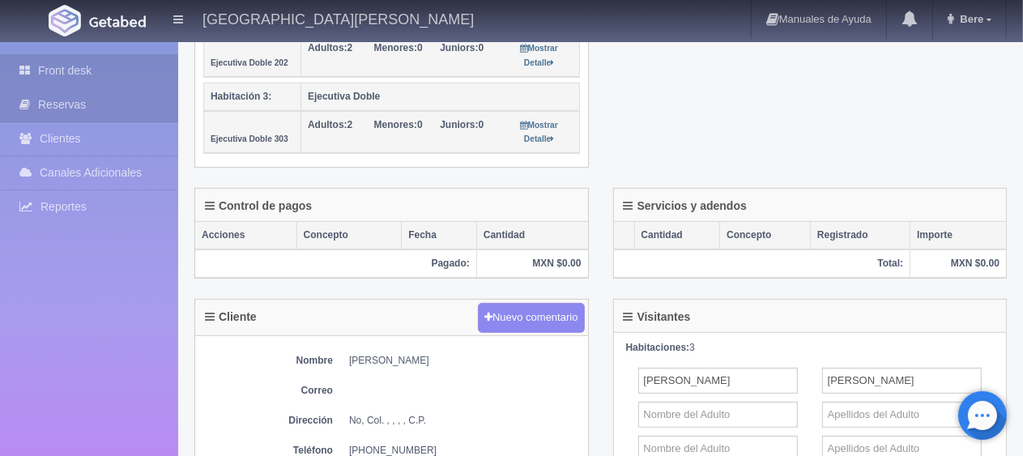
click at [132, 70] on link "Front desk" at bounding box center [89, 70] width 178 height 33
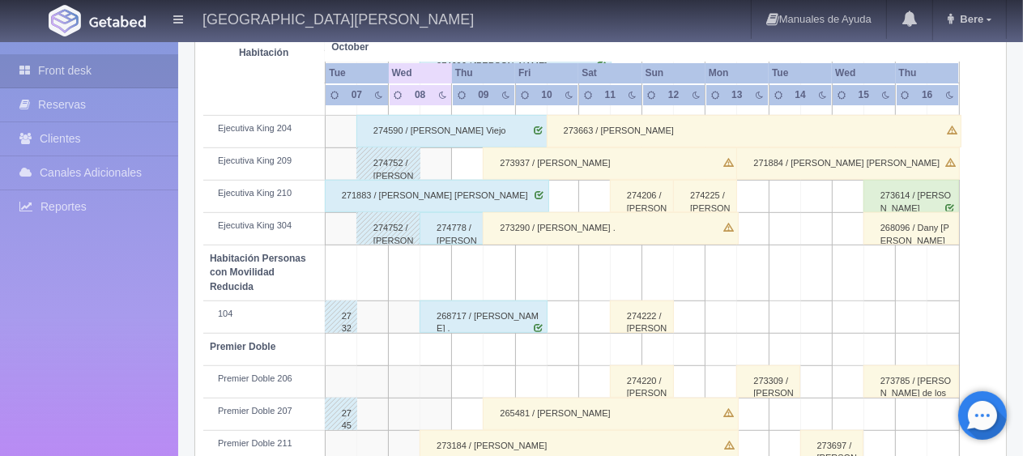
scroll to position [810, 0]
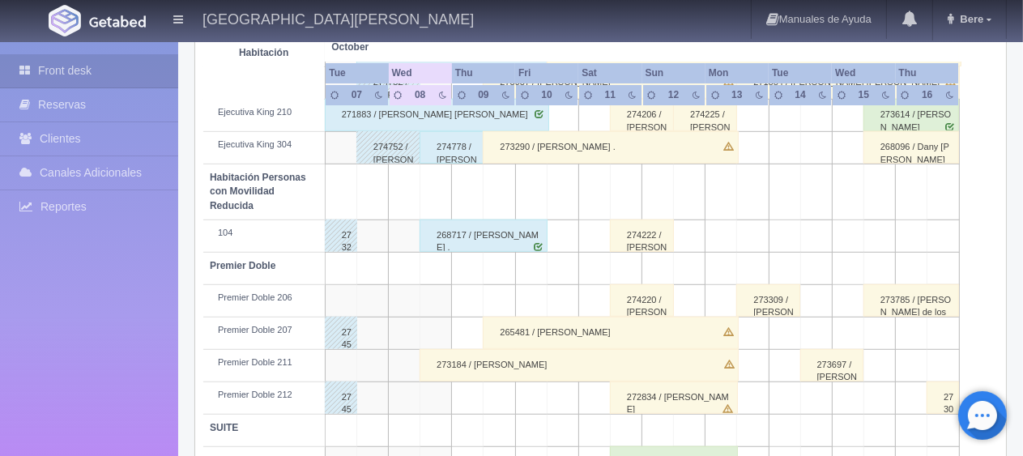
click at [643, 299] on div "274220 / [PERSON_NAME]" at bounding box center [642, 300] width 64 height 32
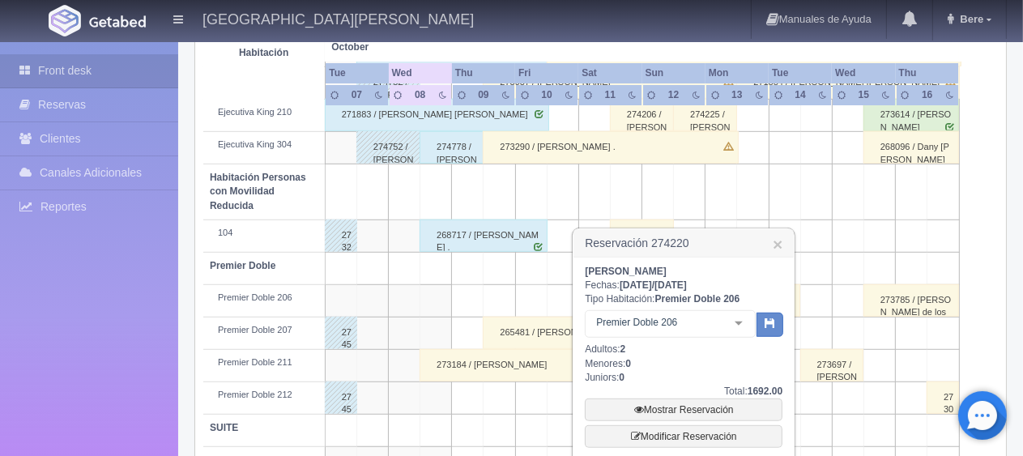
scroll to position [891, 0]
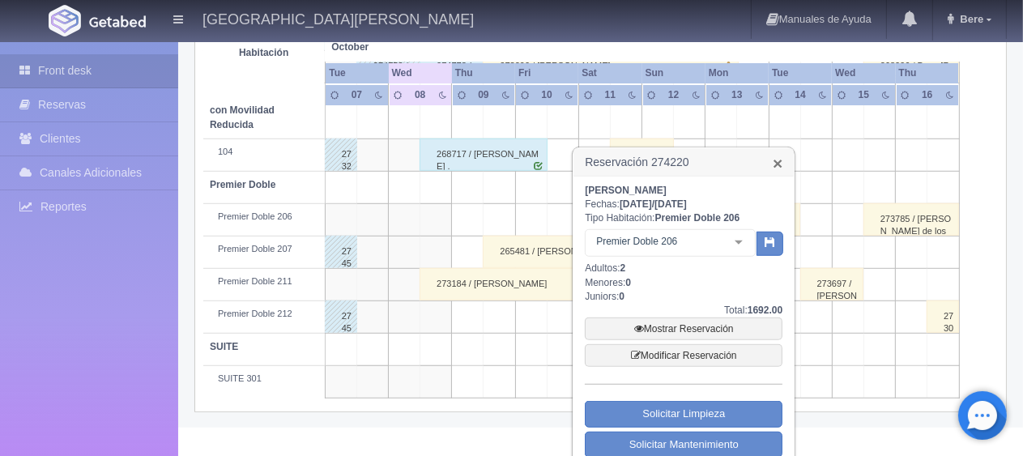
click at [775, 167] on link "×" at bounding box center [778, 163] width 10 height 17
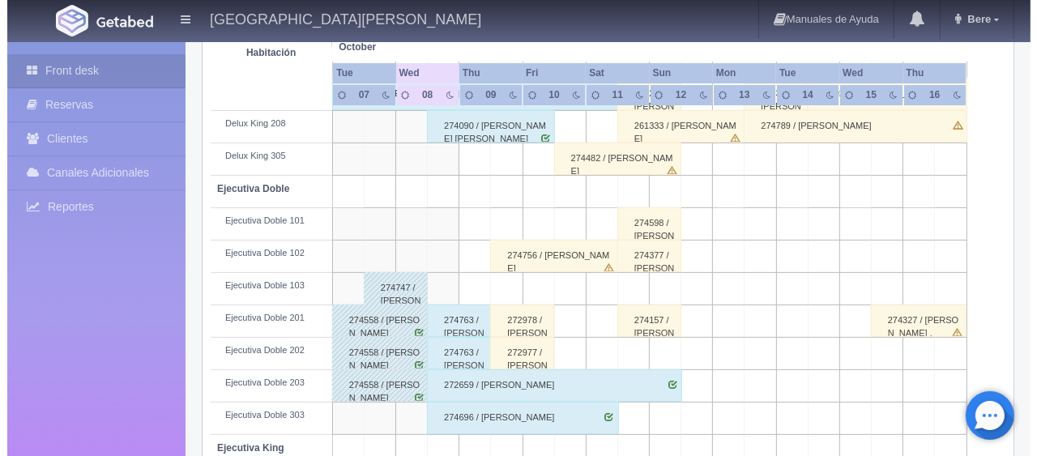
scroll to position [0, 0]
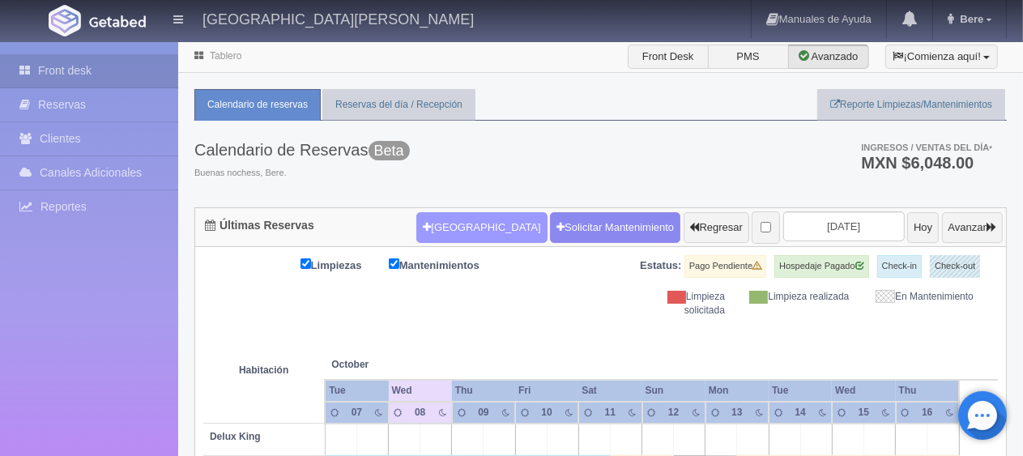
click at [444, 228] on button "[GEOGRAPHIC_DATA]" at bounding box center [481, 227] width 130 height 31
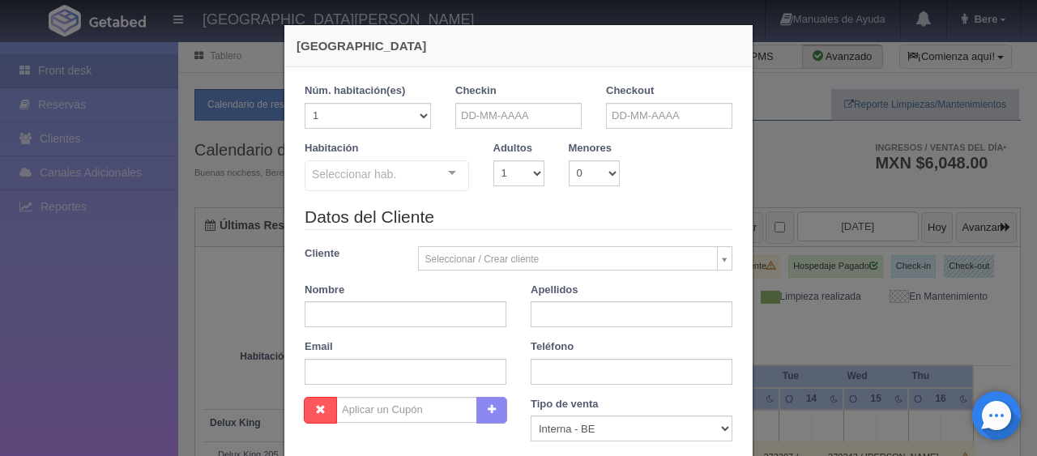
checkbox input "false"
click at [537, 121] on input "text" at bounding box center [518, 116] width 126 height 26
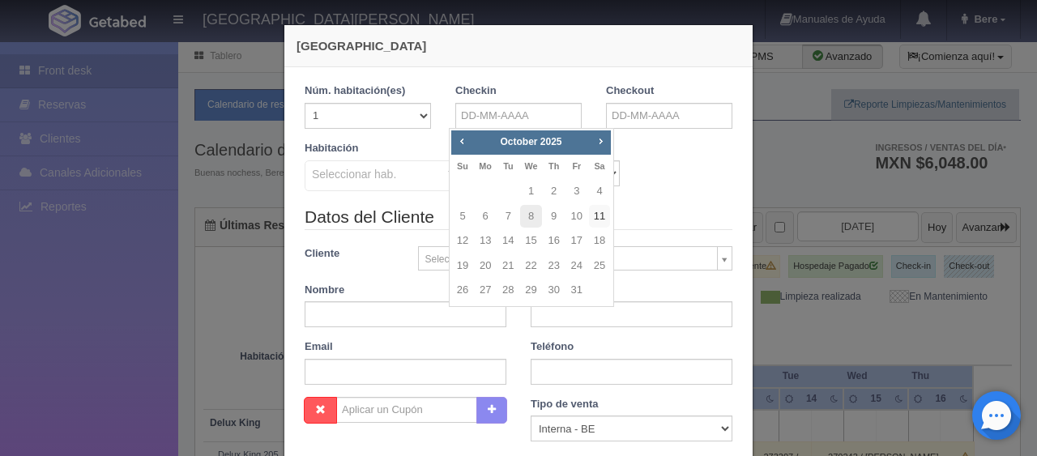
click at [594, 219] on link "11" at bounding box center [599, 216] width 21 height 23
type input "11-10-2025"
checkbox input "false"
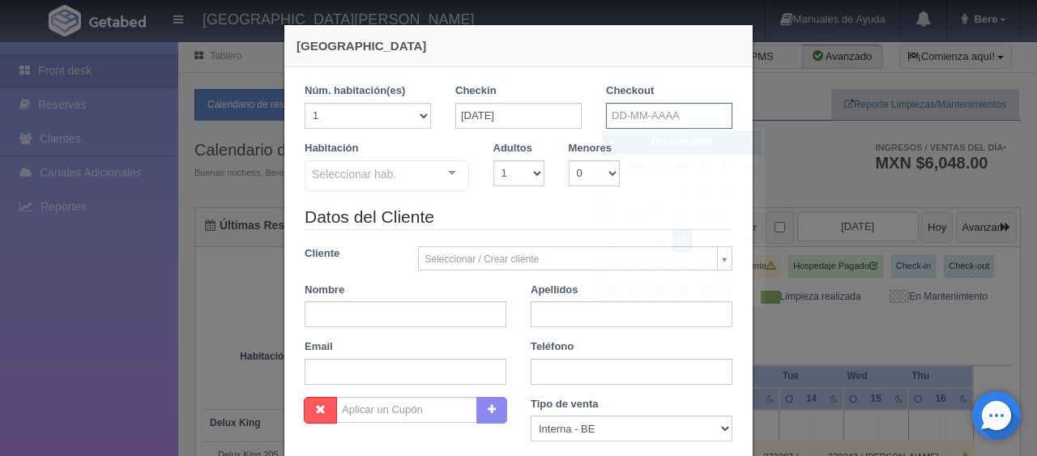
click at [658, 120] on input "text" at bounding box center [669, 116] width 126 height 26
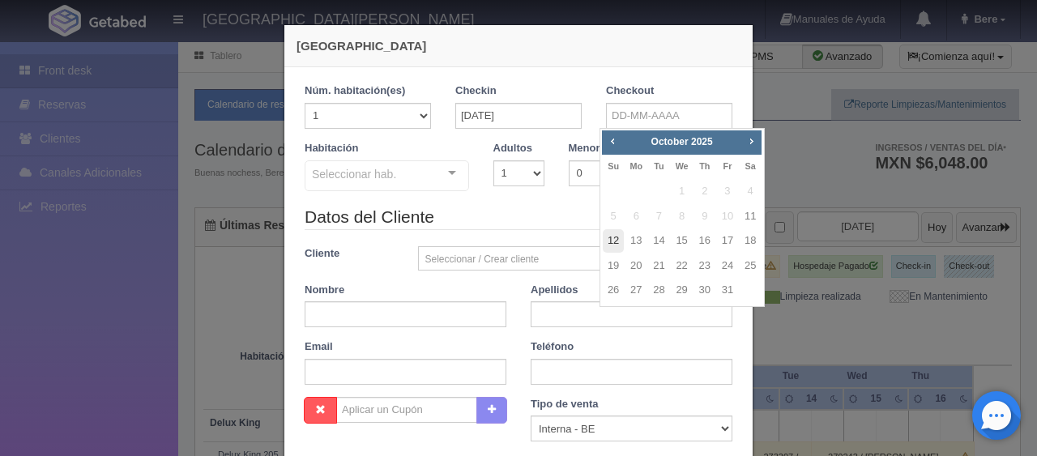
click at [615, 238] on link "12" at bounding box center [613, 240] width 21 height 23
type input "12-10-2025"
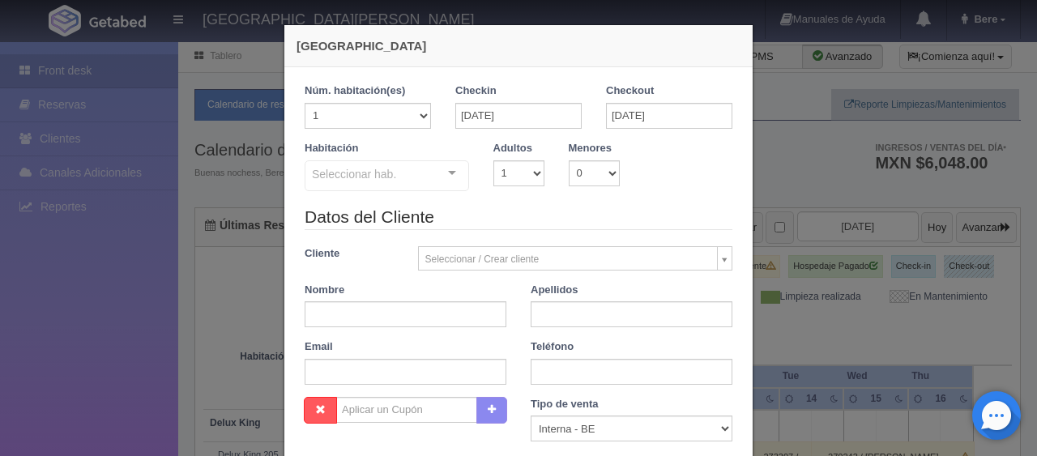
drag, startPoint x: 359, startPoint y: 164, endPoint x: 367, endPoint y: 185, distance: 22.6
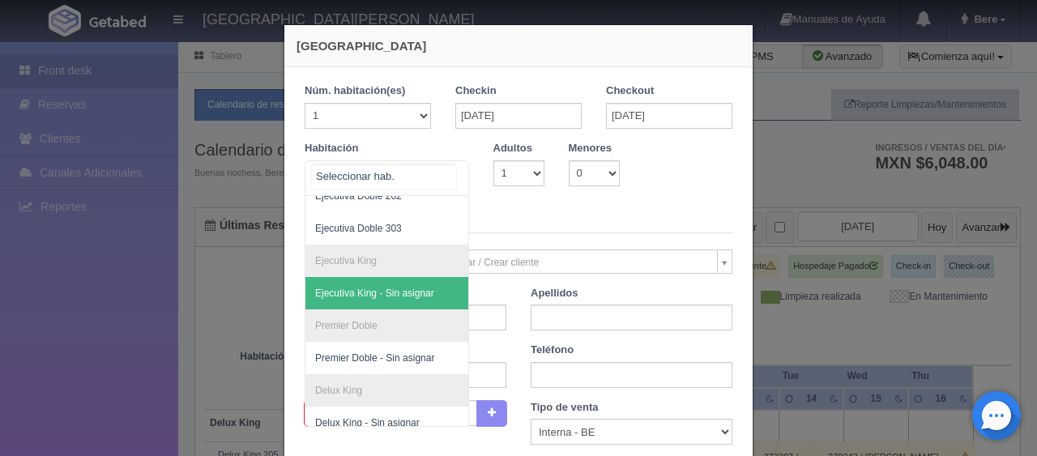
scroll to position [162, 0]
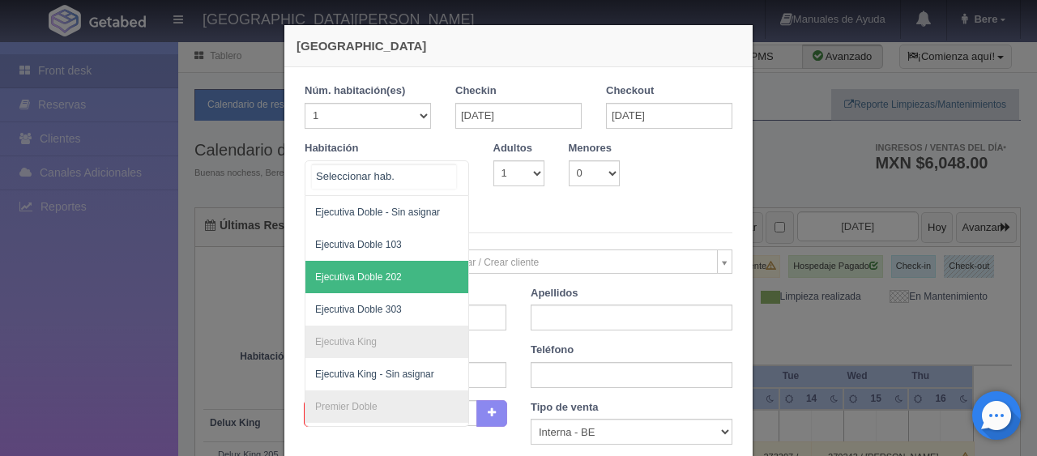
click at [395, 277] on span "Ejecutiva Doble 202" at bounding box center [441, 277] width 272 height 32
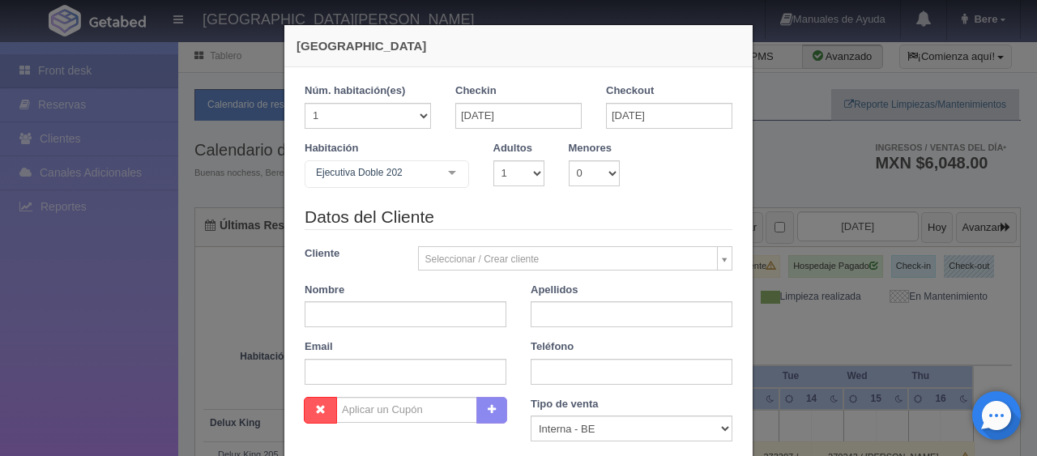
checkbox input "false"
type input "1299.00"
checkbox input "false"
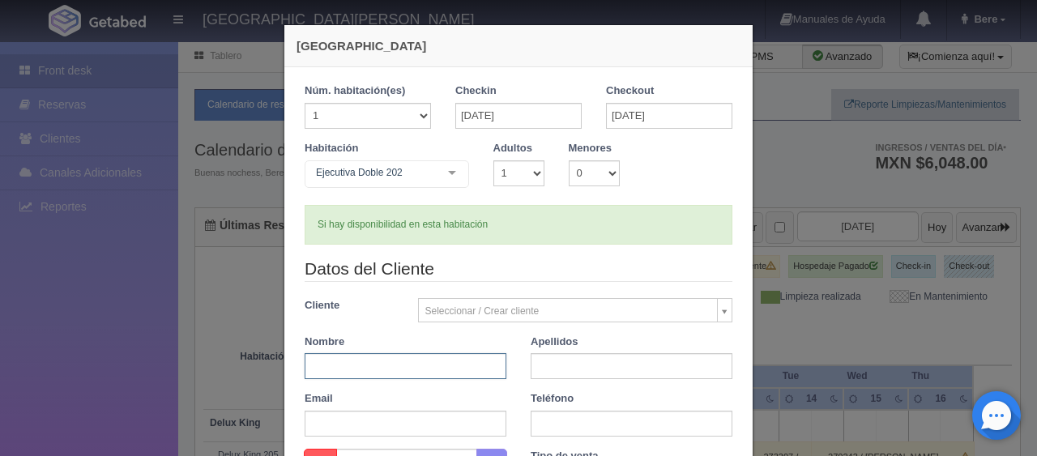
click at [377, 377] on input "text" at bounding box center [406, 366] width 202 height 26
paste input "Ma. Guadalupe Pérez"
drag, startPoint x: 405, startPoint y: 364, endPoint x: 326, endPoint y: 370, distance: 78.8
click at [326, 370] on input "Ma. Guadalupe Pérez" at bounding box center [406, 366] width 202 height 26
click at [443, 372] on input "Ma. Guadalupe Pérez" at bounding box center [406, 366] width 202 height 26
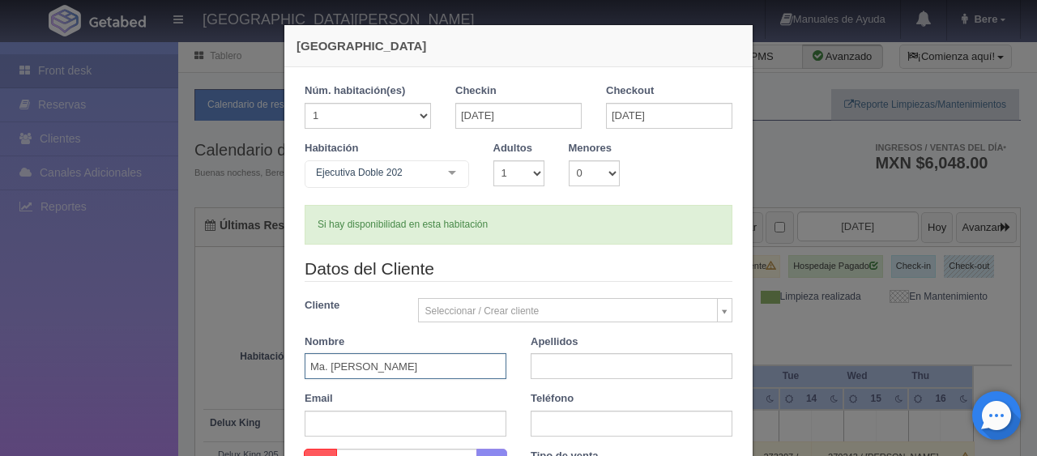
drag, startPoint x: 397, startPoint y: 363, endPoint x: 378, endPoint y: 364, distance: 18.6
click at [378, 364] on input "Ma. Guadalupe Pérez" at bounding box center [406, 366] width 202 height 26
type input "Ma. Guadalupe"
paste input "Pérez"
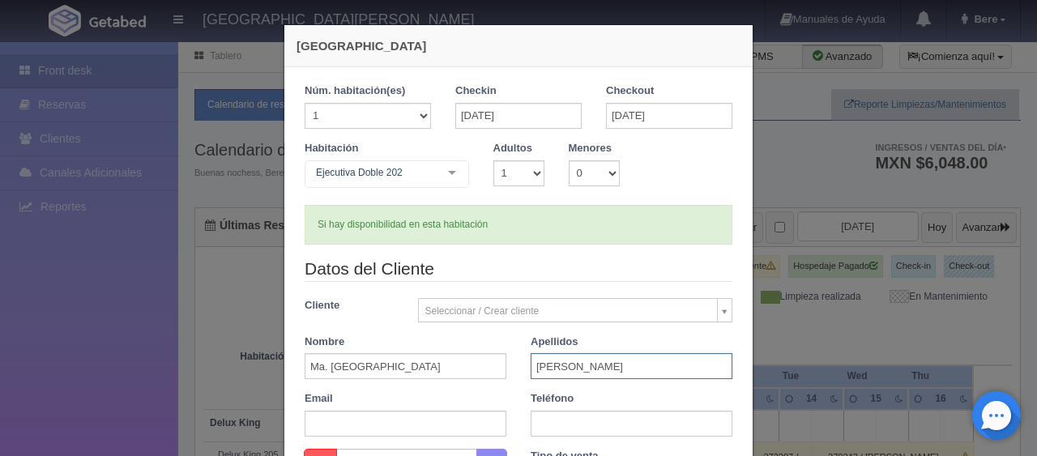
type input "Pérez"
drag, startPoint x: 369, startPoint y: 424, endPoint x: 354, endPoint y: 109, distance: 316.2
click at [369, 424] on input "text" at bounding box center [406, 424] width 202 height 26
paste input "ytkqjvvw2w@m.expediapartnercentral.com"
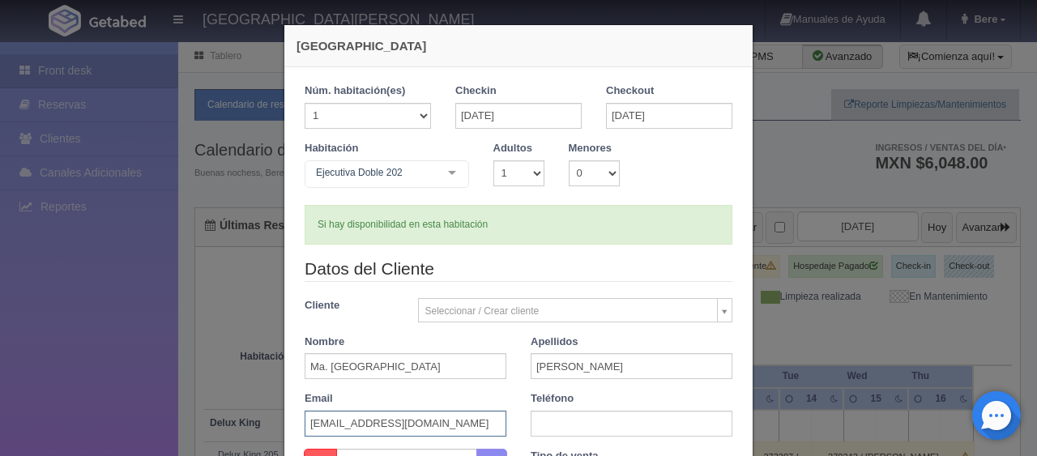
type input "ytkqjvvw2w@m.expediapartnercentral.com"
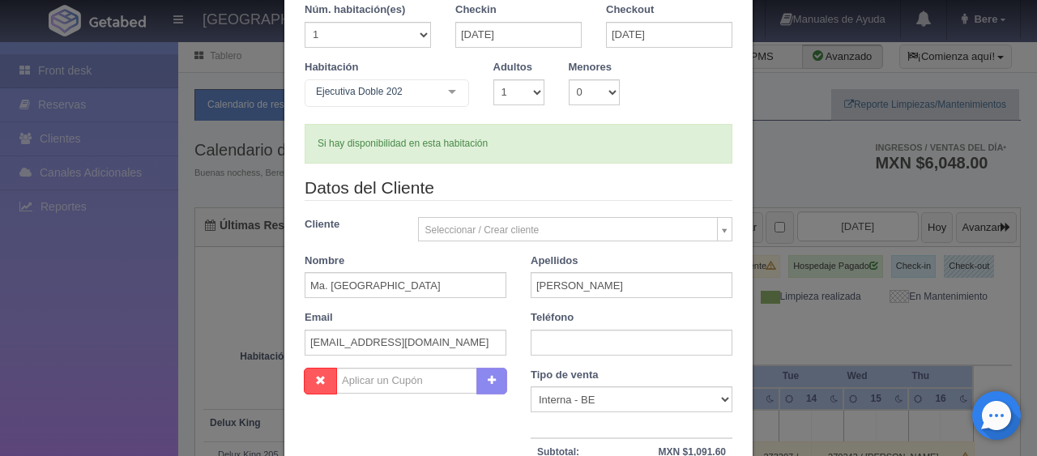
click at [551, 320] on label "Teléfono" at bounding box center [551, 317] width 43 height 15
click at [564, 344] on input "text" at bounding box center [631, 343] width 202 height 26
paste input "1 (847) 4202298"
type input "1 (847) 4202298"
click at [561, 394] on select "Correo Electronico Interna - BE Llamada OTA Externa Otro WALK IN" at bounding box center [631, 399] width 202 height 26
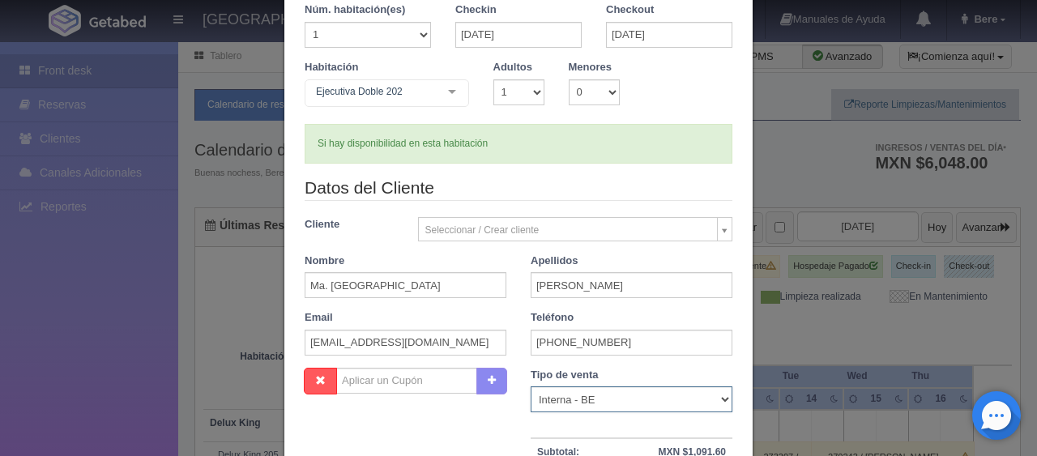
select select "extota"
click at [530, 386] on select "Correo Electronico Interna - BE Llamada OTA Externa Otro WALK IN" at bounding box center [631, 399] width 202 height 26
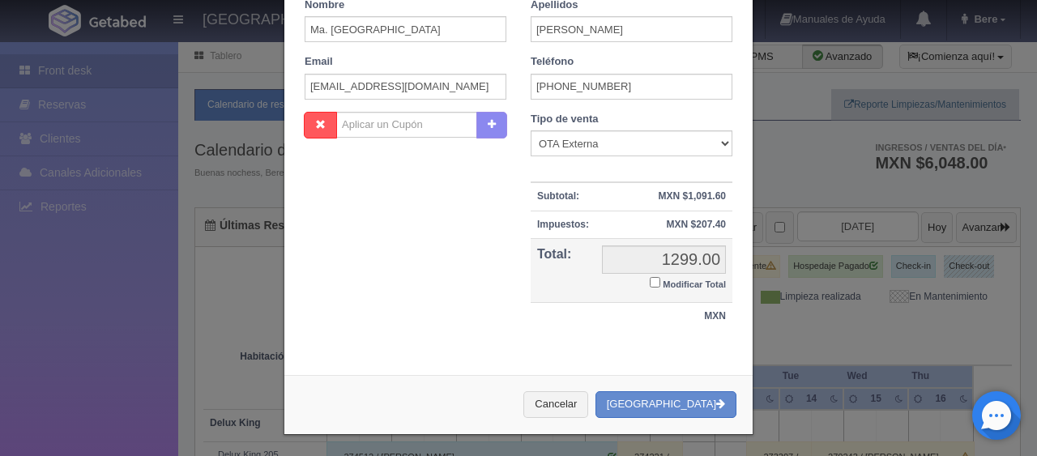
click at [662, 279] on small "Modificar Total" at bounding box center [693, 284] width 63 height 10
click at [659, 277] on input "Modificar Total" at bounding box center [655, 282] width 11 height 11
checkbox input "true"
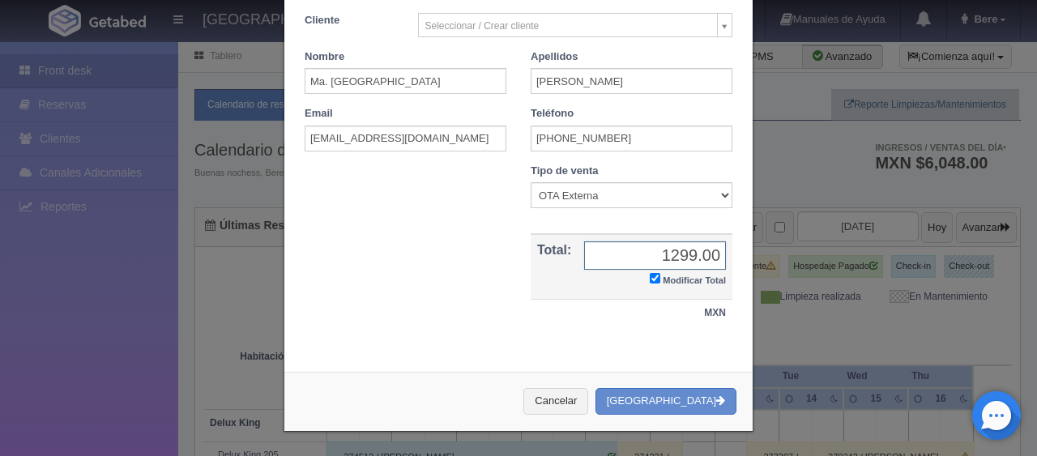
scroll to position [282, 0]
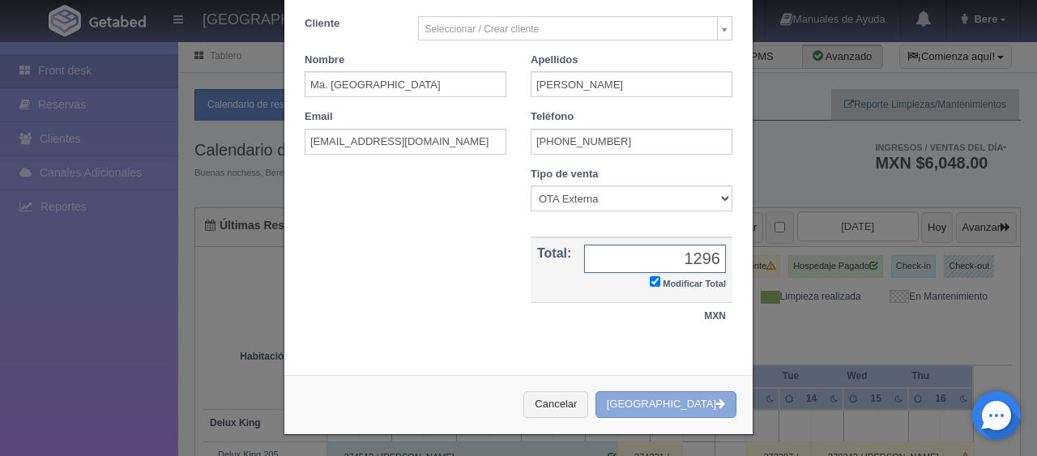
type input "1296"
click at [662, 391] on button "[GEOGRAPHIC_DATA]" at bounding box center [665, 404] width 141 height 27
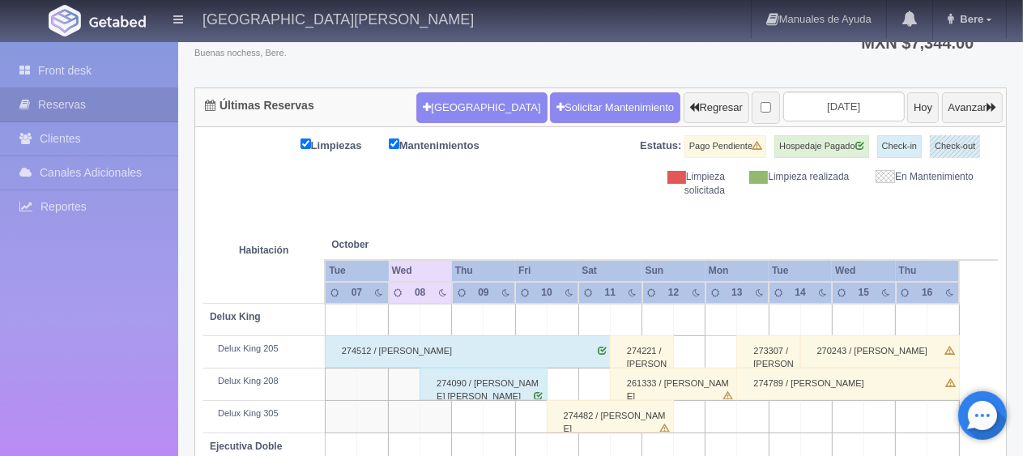
scroll to position [120, 0]
